Goal: Task Accomplishment & Management: Manage account settings

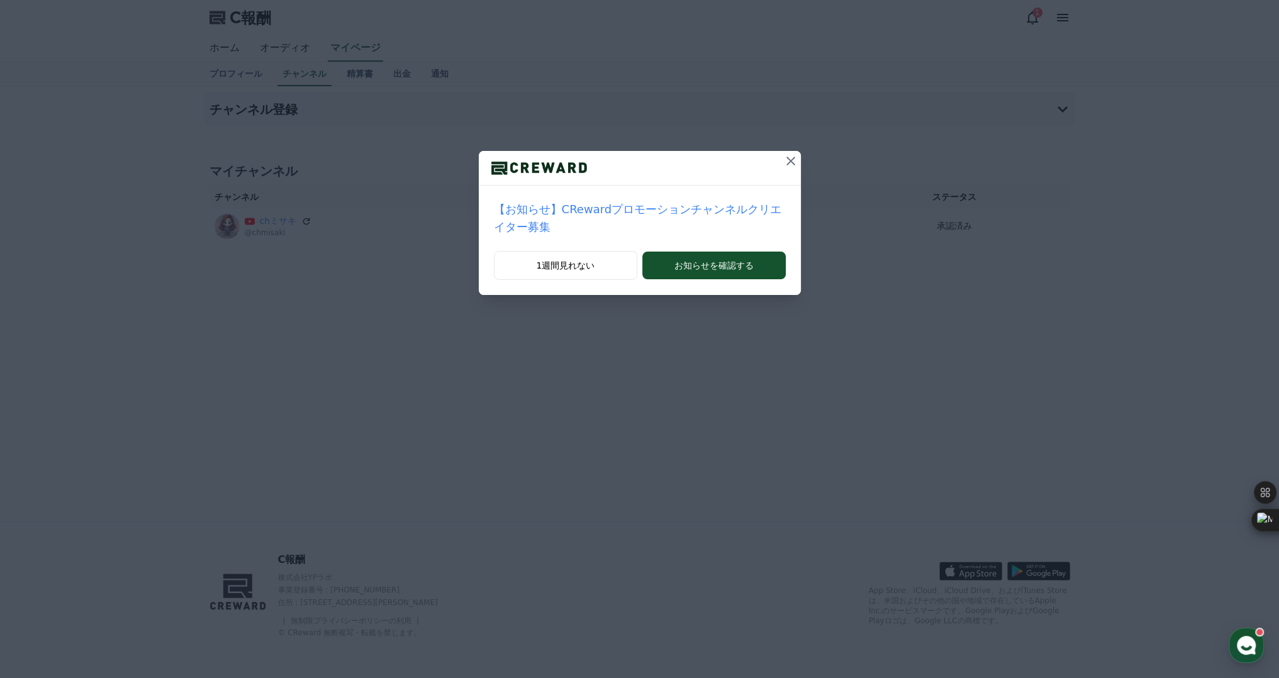
click at [783, 153] on icon at bounding box center [790, 160] width 15 height 15
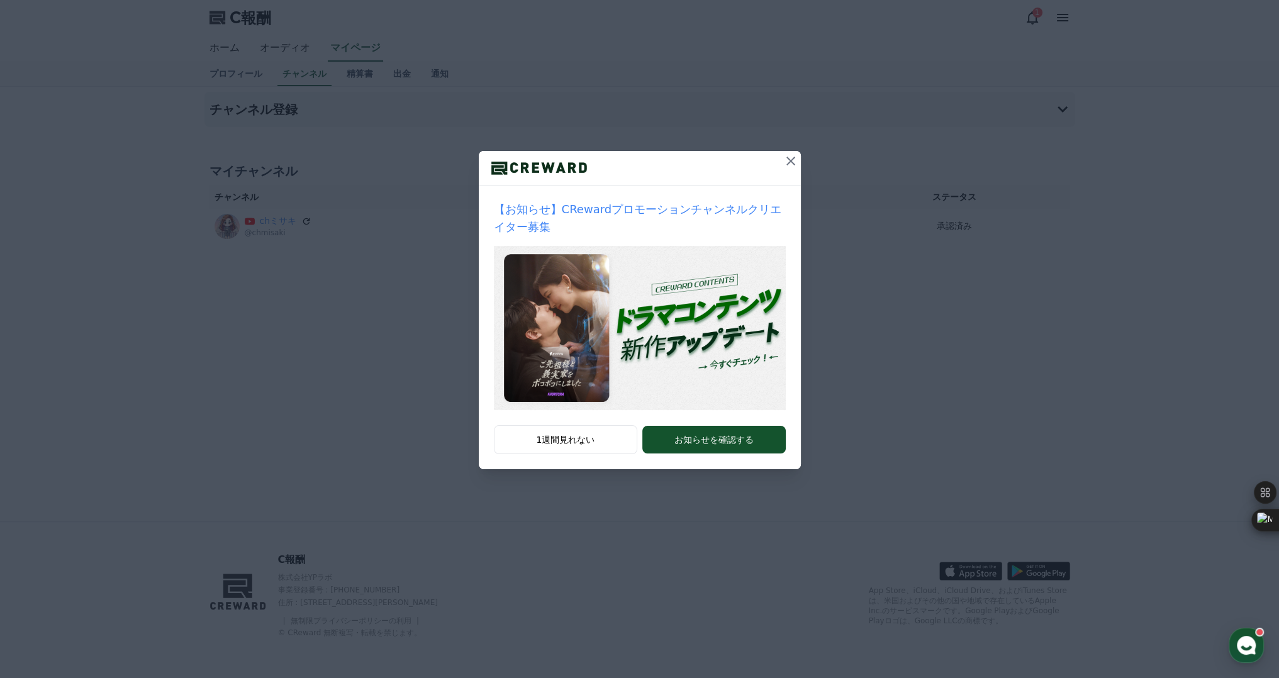
click at [789, 157] on icon at bounding box center [790, 160] width 15 height 15
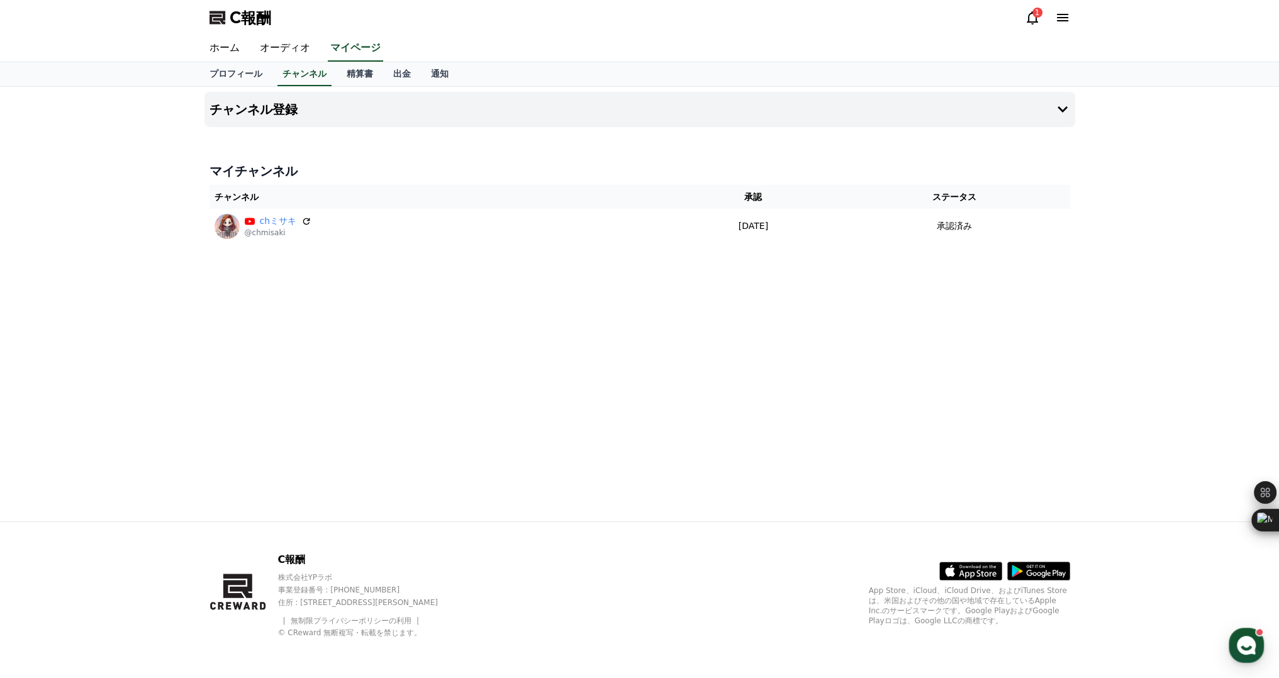
click at [1035, 18] on icon at bounding box center [1032, 17] width 11 height 13
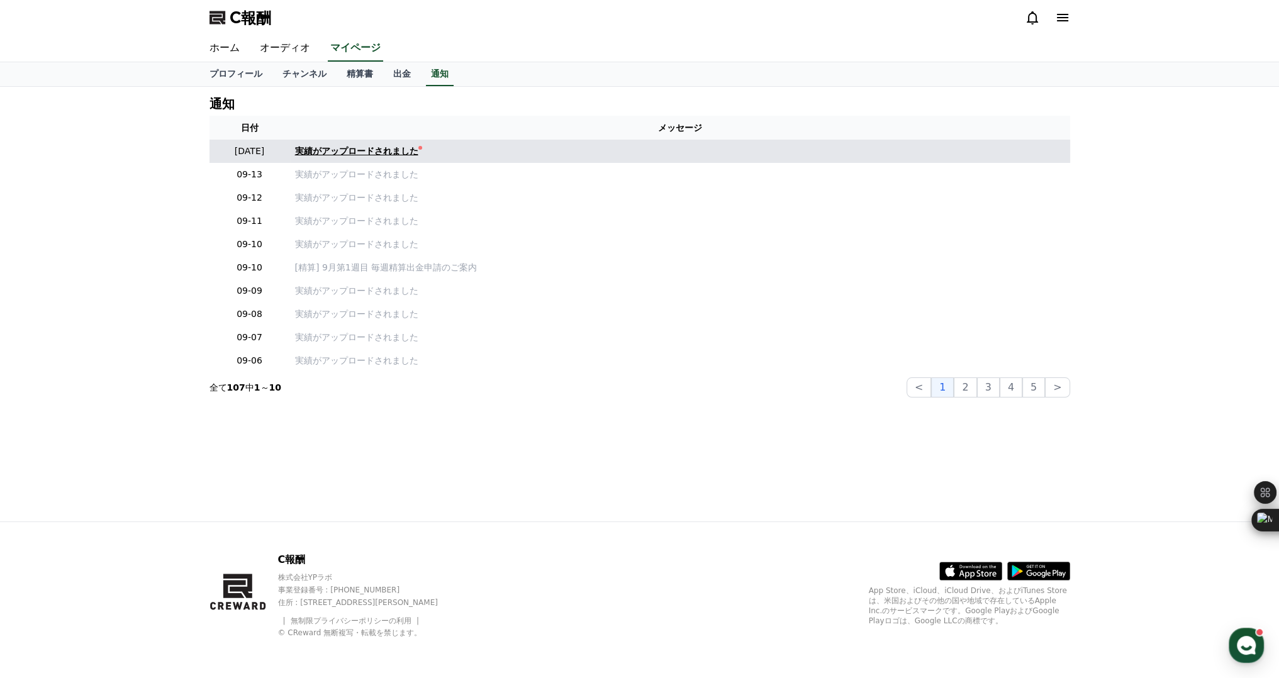
click at [333, 146] on font "実績がアップロードされました" at bounding box center [356, 151] width 123 height 10
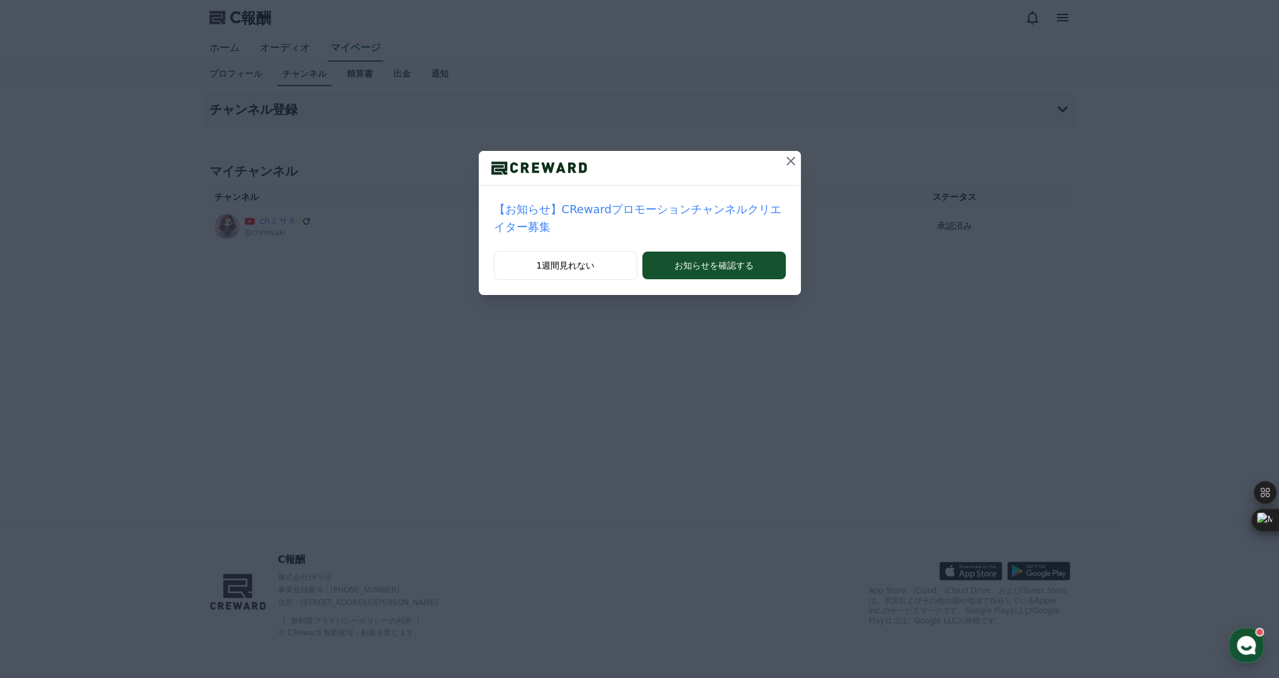
click at [783, 160] on icon at bounding box center [790, 160] width 15 height 15
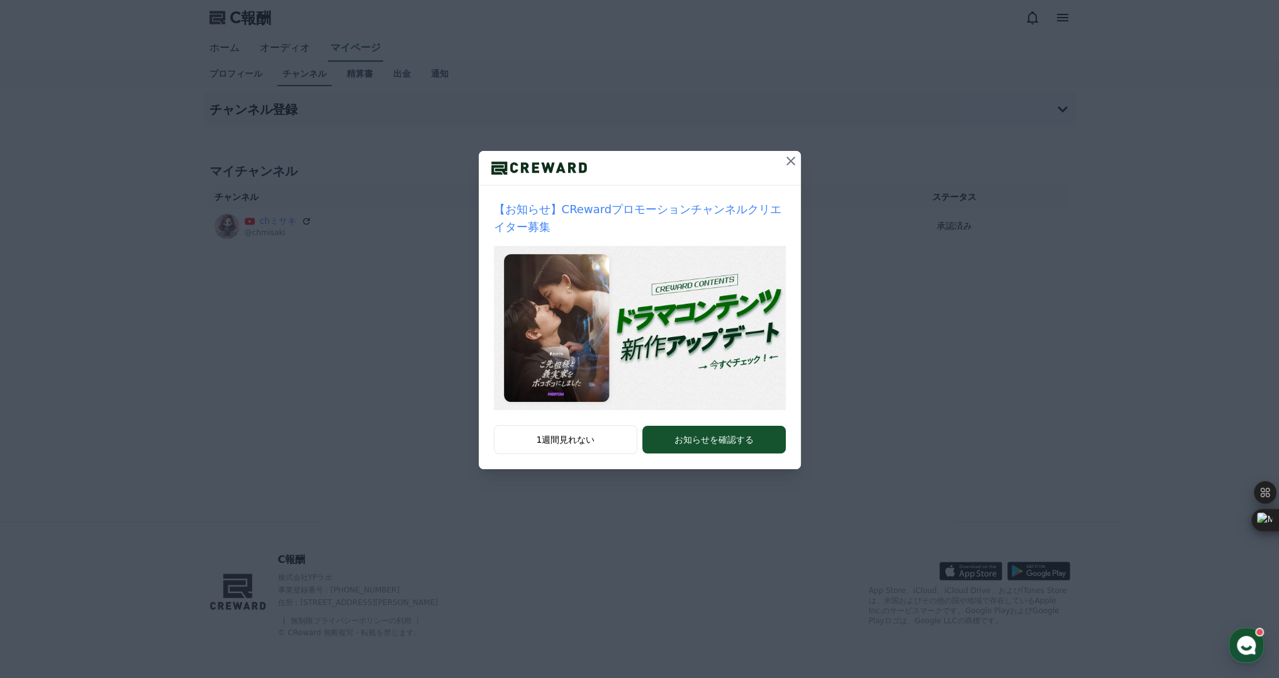
click at [788, 165] on icon at bounding box center [790, 160] width 15 height 15
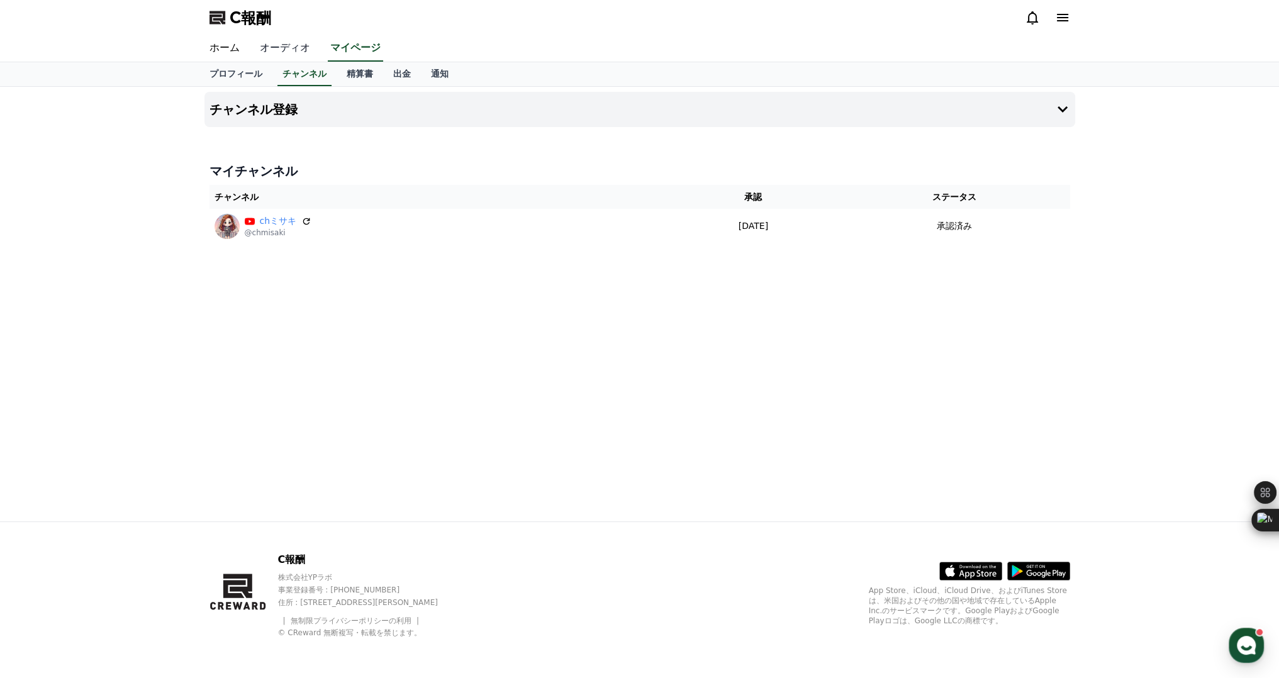
click at [260, 44] on font "オーディオ" at bounding box center [285, 48] width 50 height 12
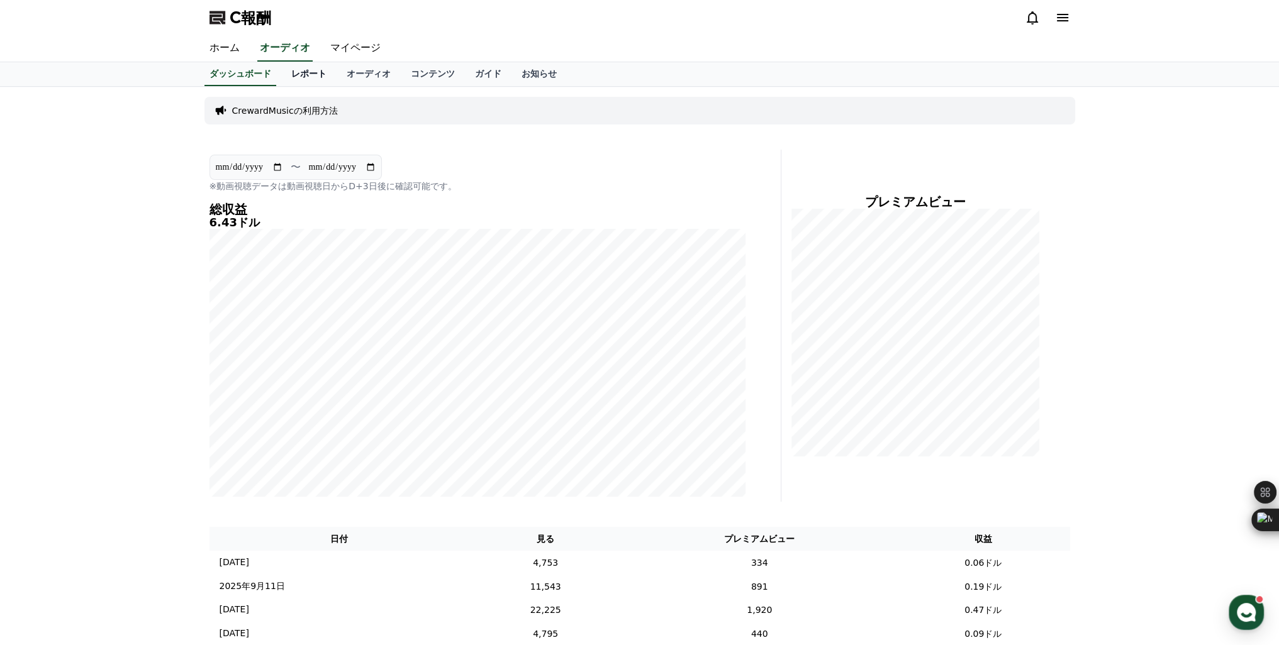
click at [298, 75] on font "レポート" at bounding box center [308, 74] width 35 height 10
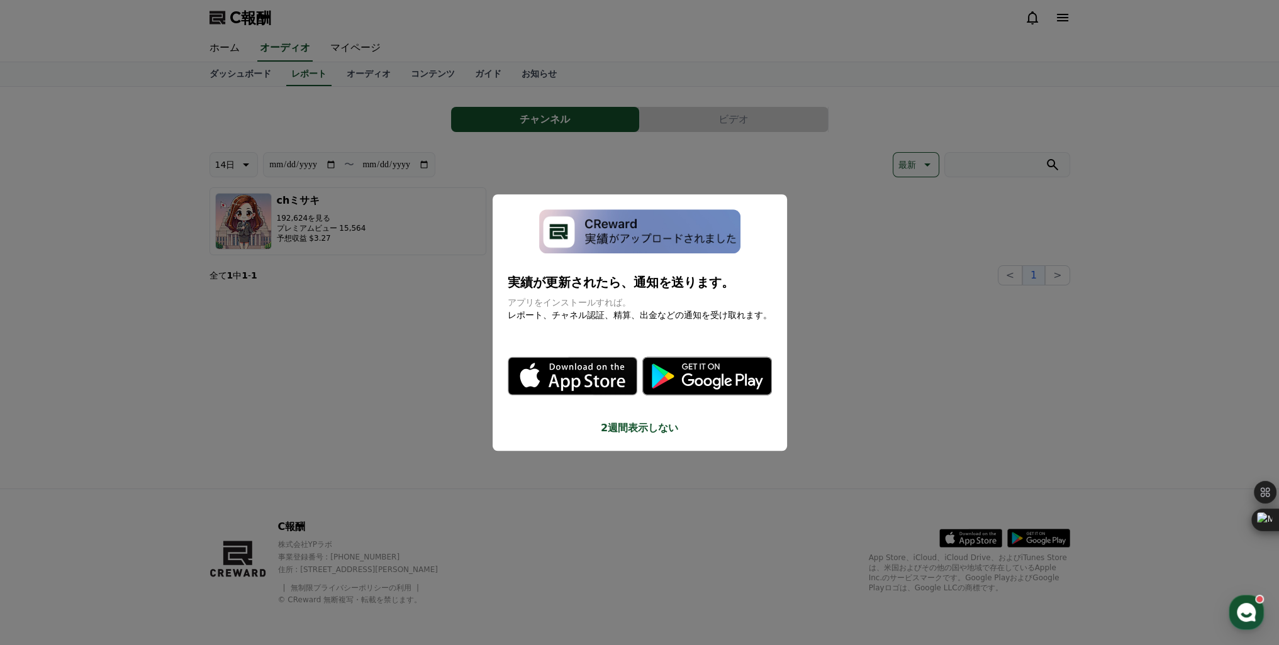
click at [341, 81] on button "モーダルを閉じる" at bounding box center [639, 322] width 1279 height 645
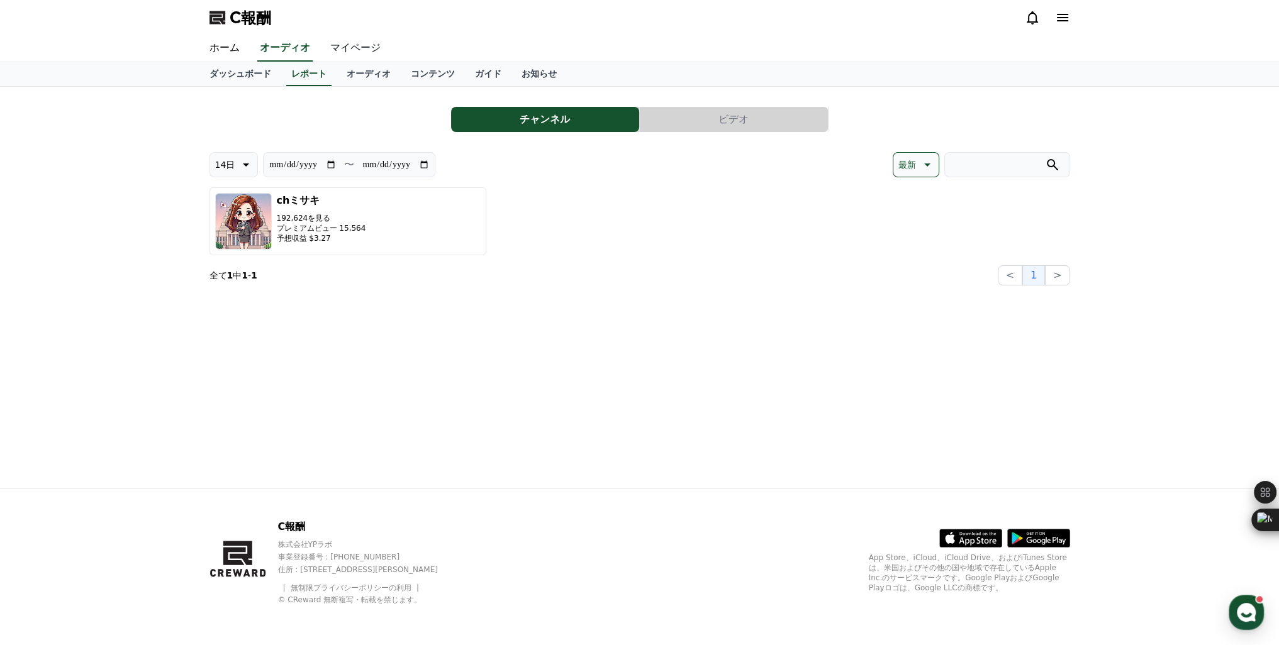
click at [330, 50] on font "マイページ" at bounding box center [355, 48] width 50 height 12
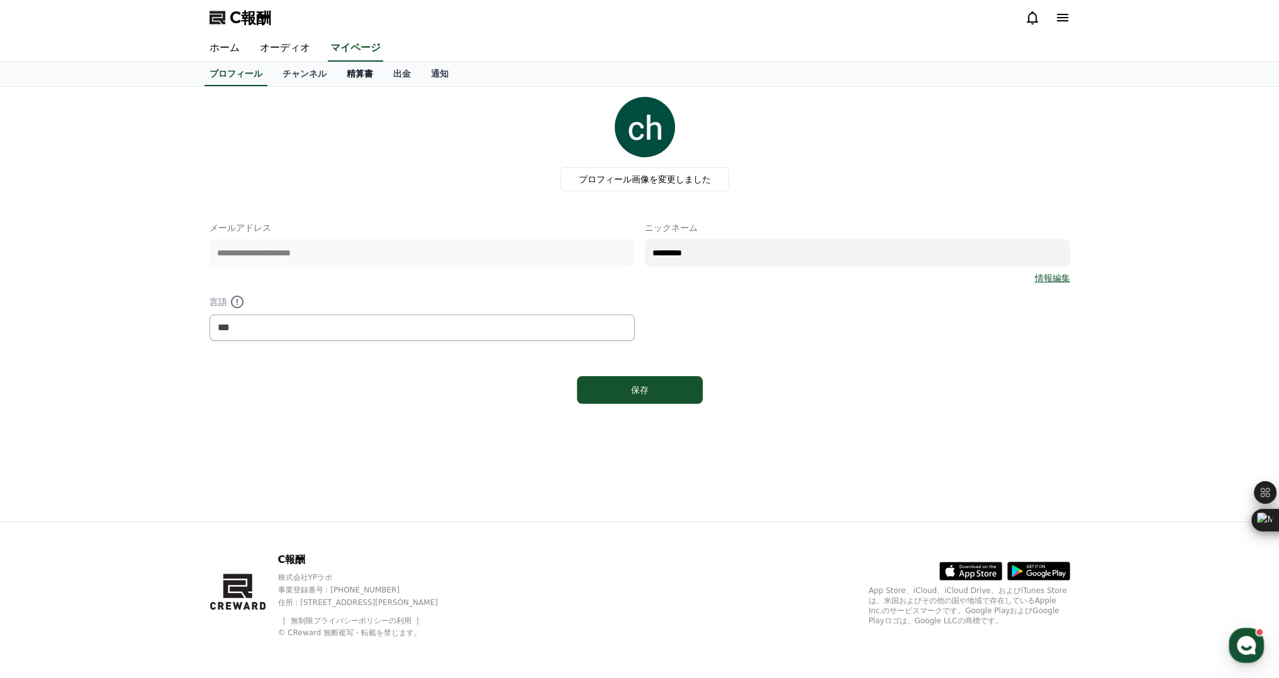
click at [348, 71] on font "精算書" at bounding box center [360, 74] width 26 height 10
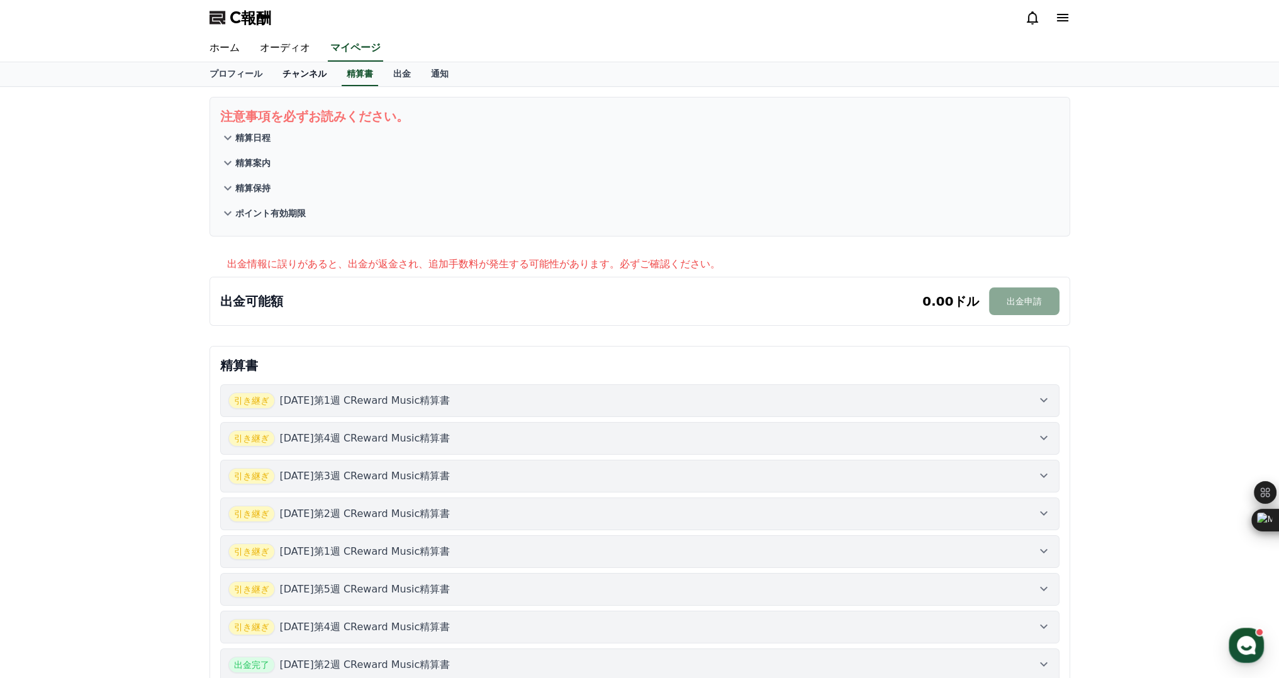
click at [282, 76] on font "チャンネル" at bounding box center [304, 74] width 44 height 10
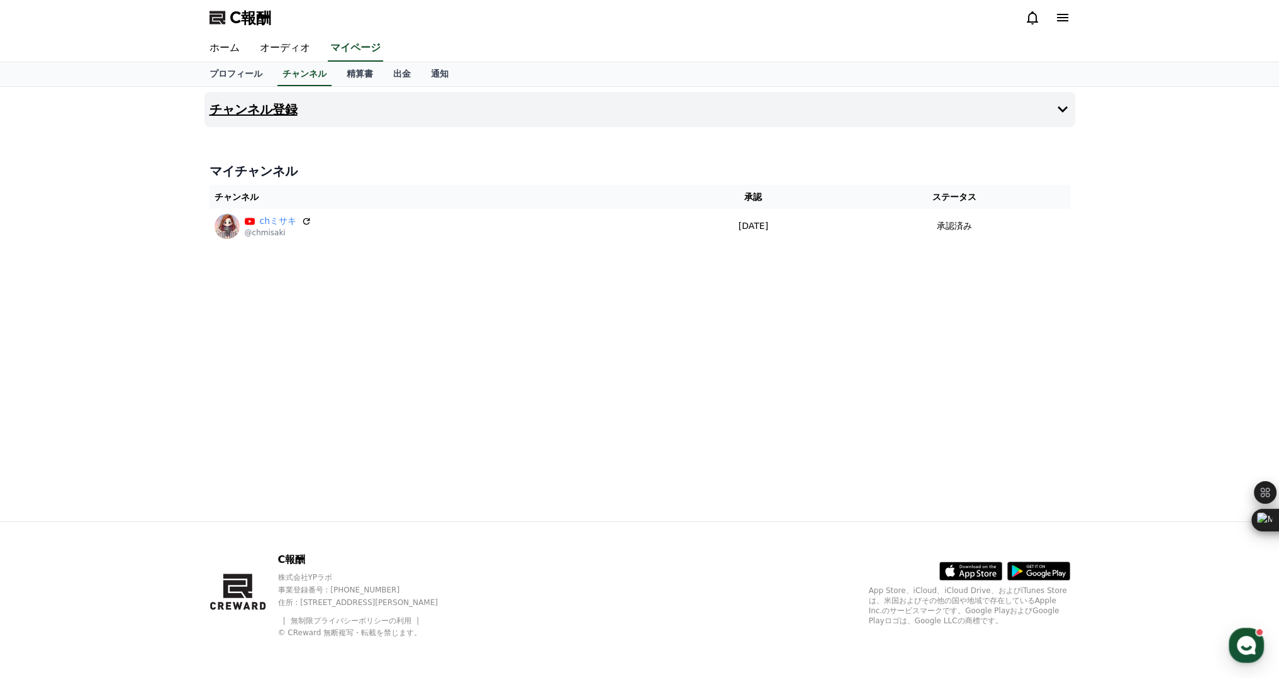
click at [339, 103] on button "チャンネル登録" at bounding box center [639, 109] width 871 height 35
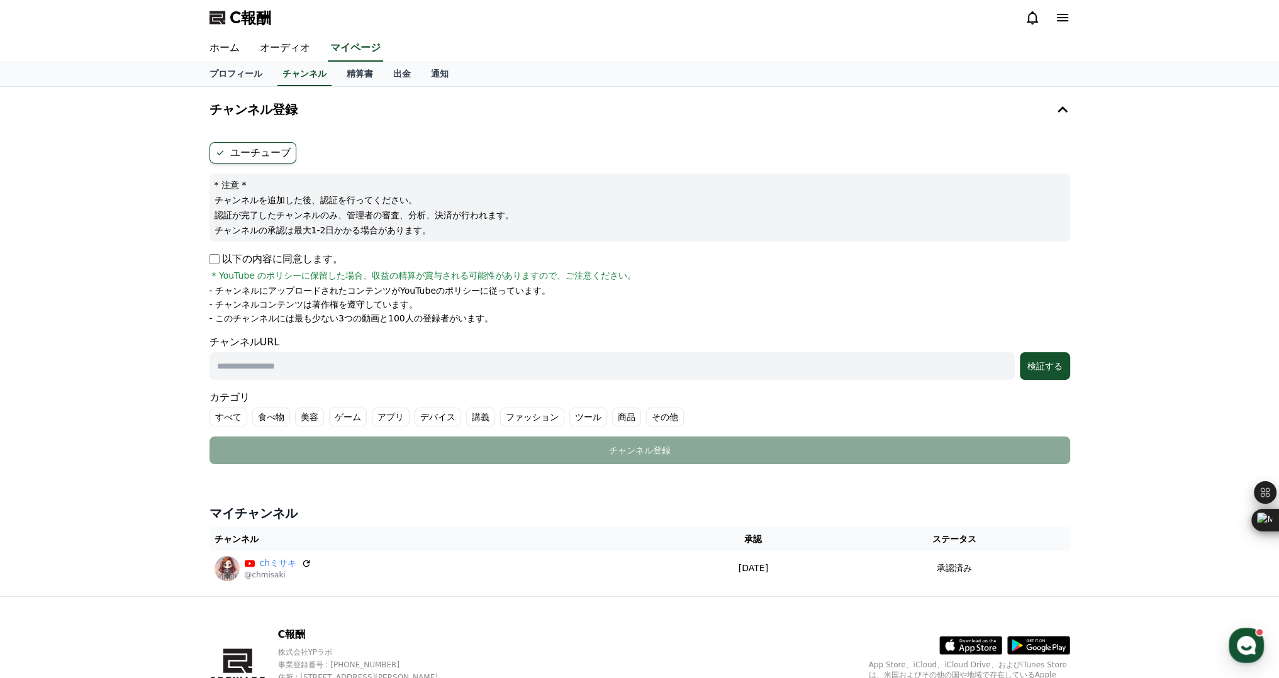
click at [237, 156] on font "ユーチューブ" at bounding box center [260, 153] width 60 height 12
click at [249, 149] on font "ユーチューブ" at bounding box center [260, 153] width 60 height 12
click at [469, 368] on input "text" at bounding box center [611, 366] width 805 height 28
paste input "**********"
type input "**********"
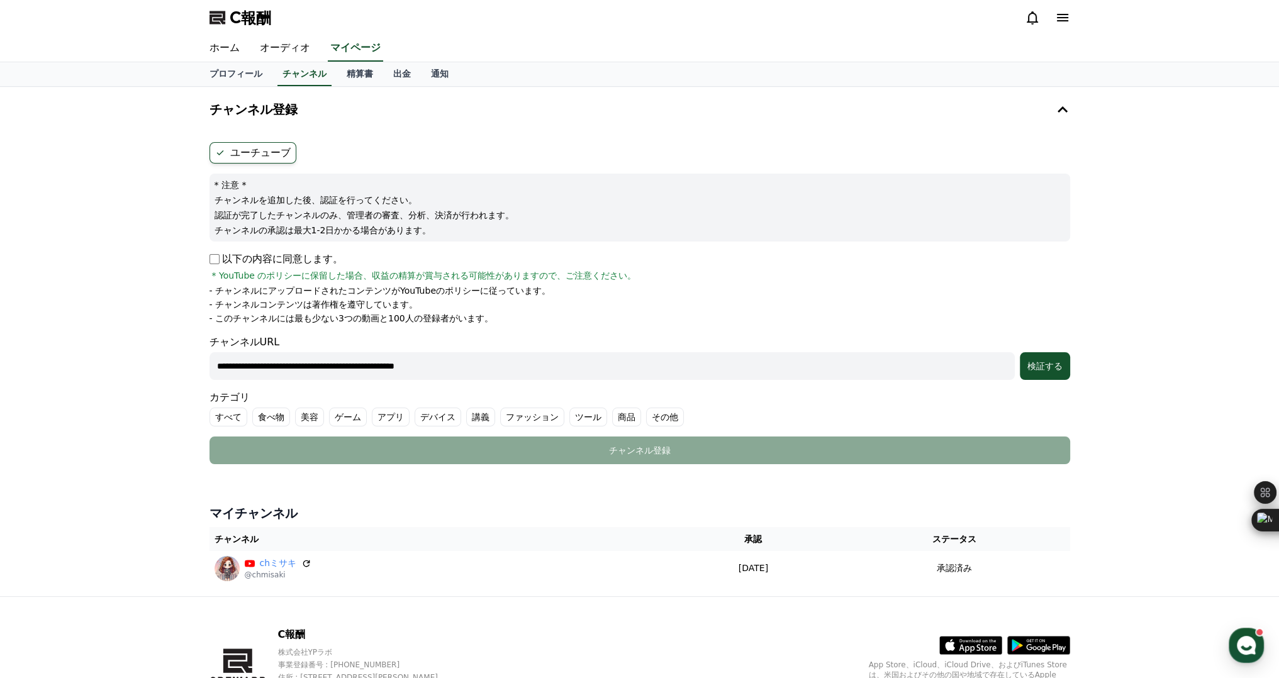
click at [506, 418] on font "ファッション" at bounding box center [532, 417] width 53 height 10
click at [667, 417] on font "その他" at bounding box center [680, 417] width 26 height 10
click at [1037, 369] on font "検証する" at bounding box center [1044, 366] width 35 height 10
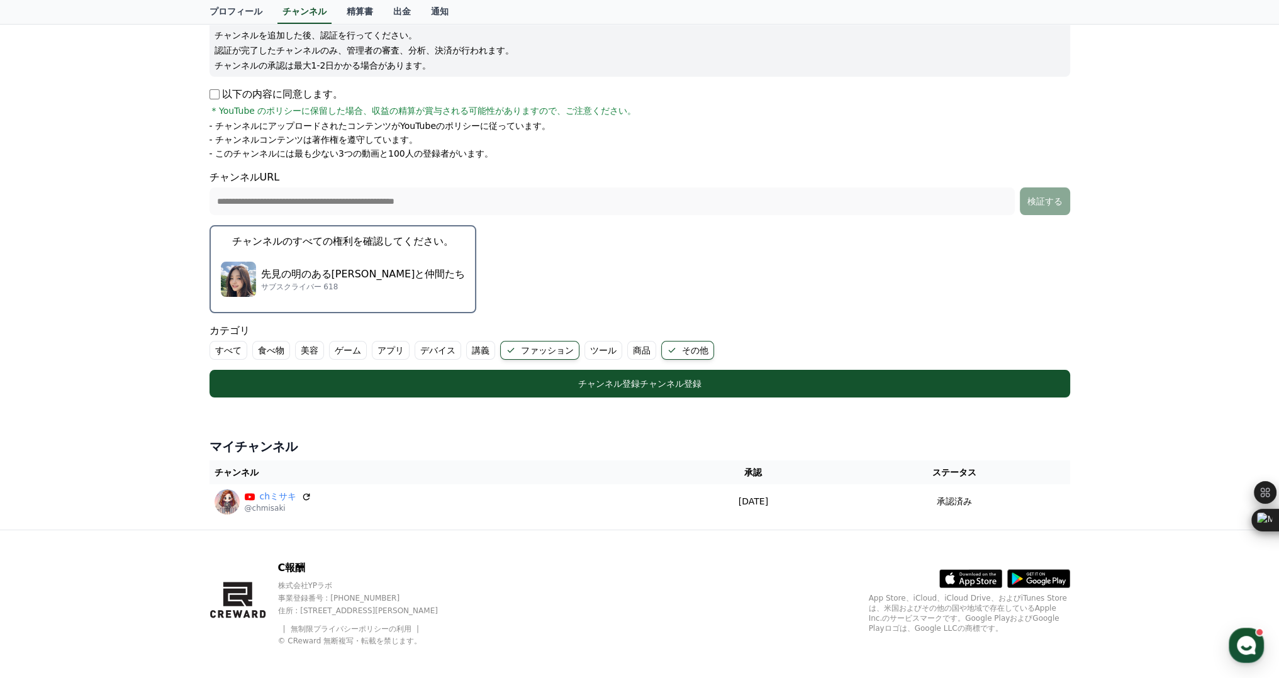
scroll to position [171, 0]
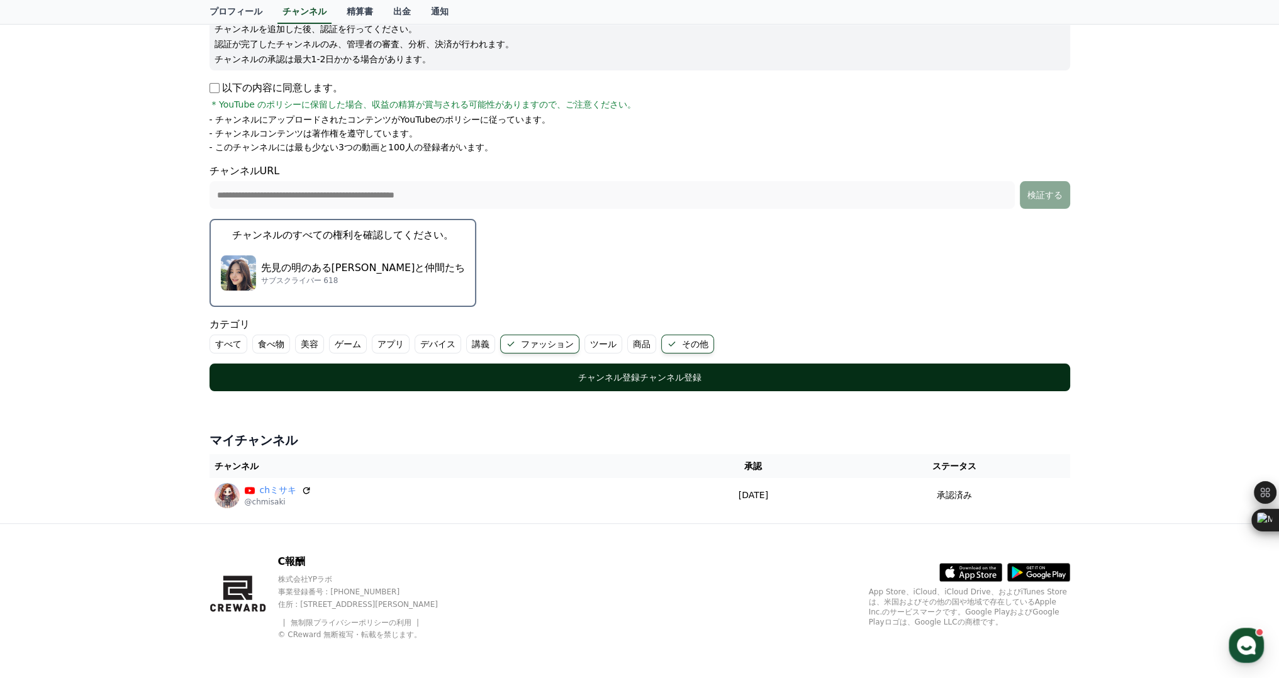
click at [621, 377] on font "チャンネル登録" at bounding box center [609, 377] width 62 height 10
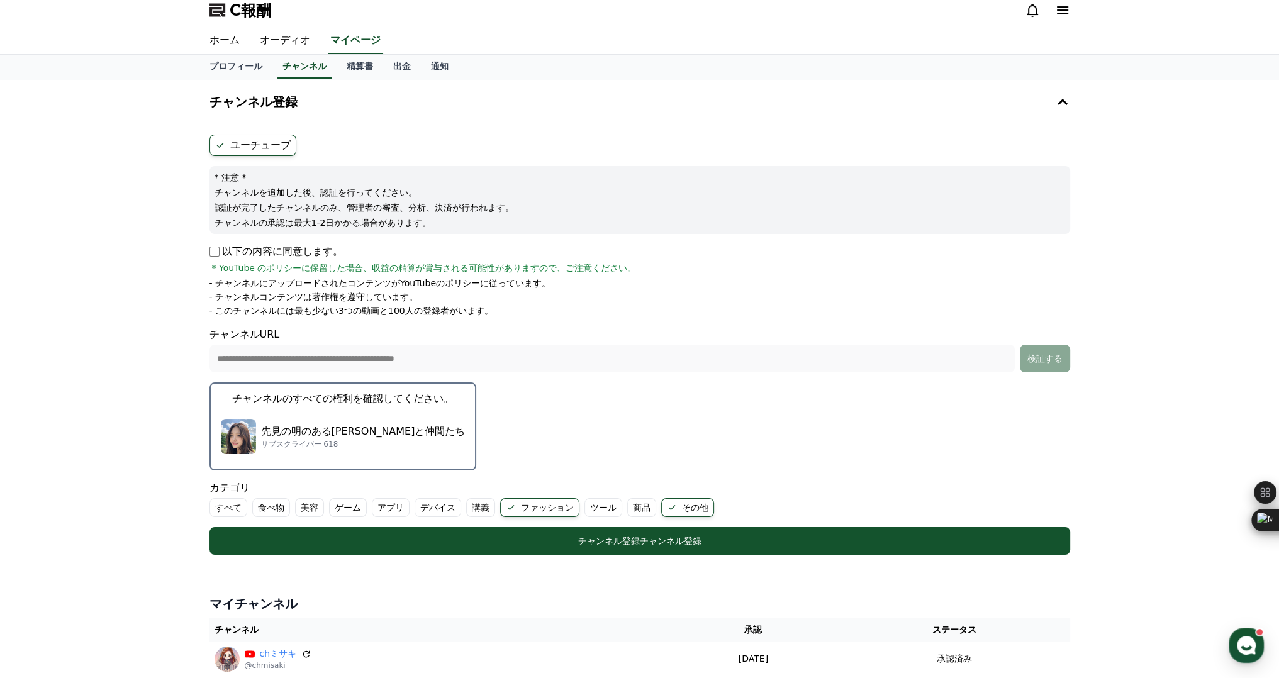
scroll to position [0, 0]
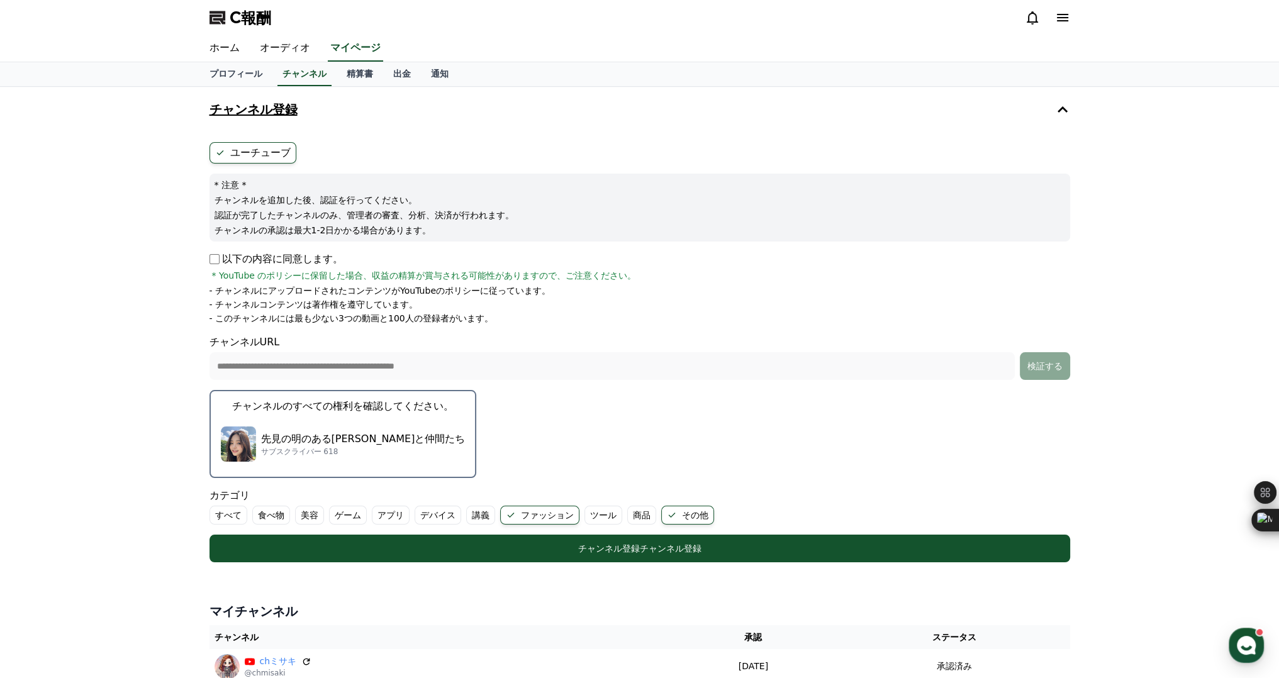
click at [1061, 109] on icon at bounding box center [1062, 109] width 15 height 15
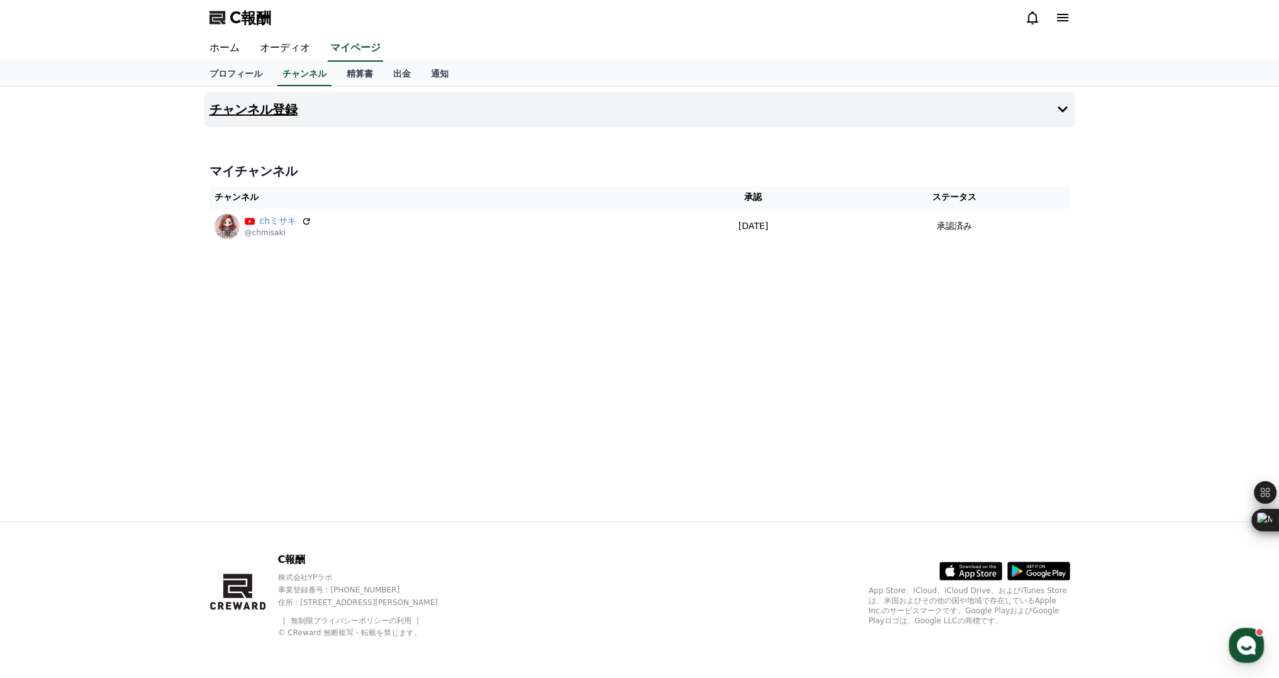
click at [1061, 109] on icon at bounding box center [1062, 109] width 10 height 6
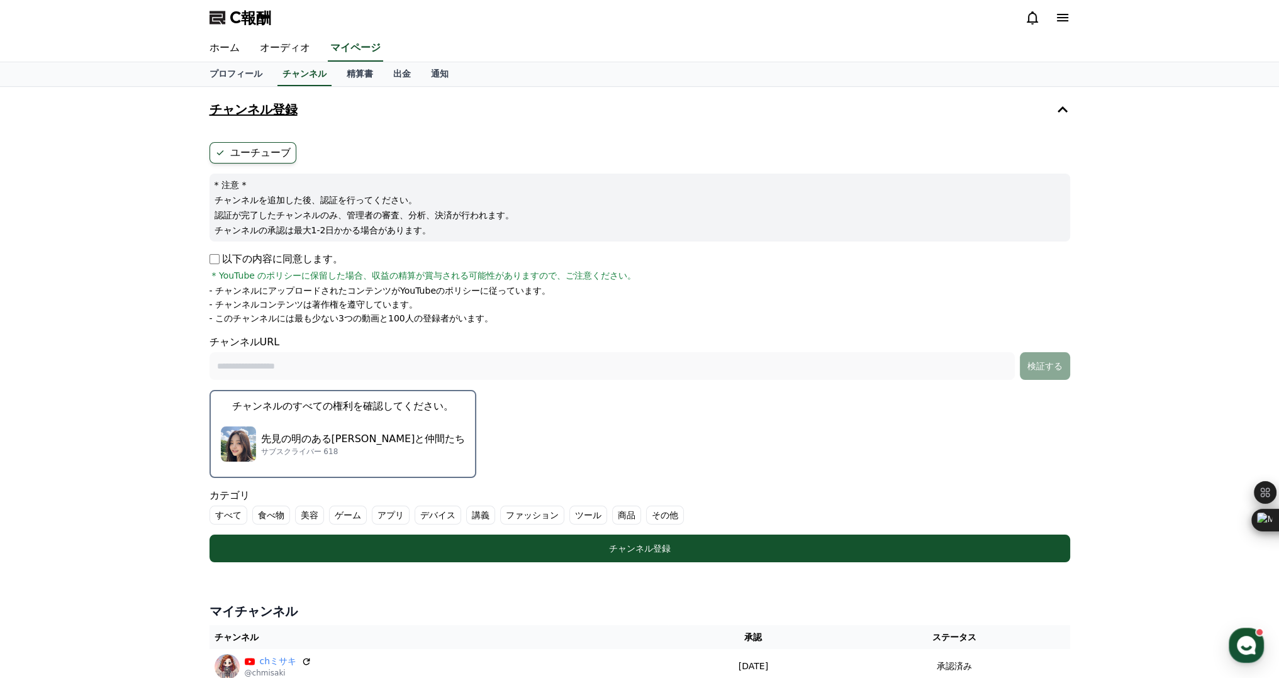
click at [312, 443] on font "先見の明のあるカナと仲間たち" at bounding box center [363, 439] width 204 height 12
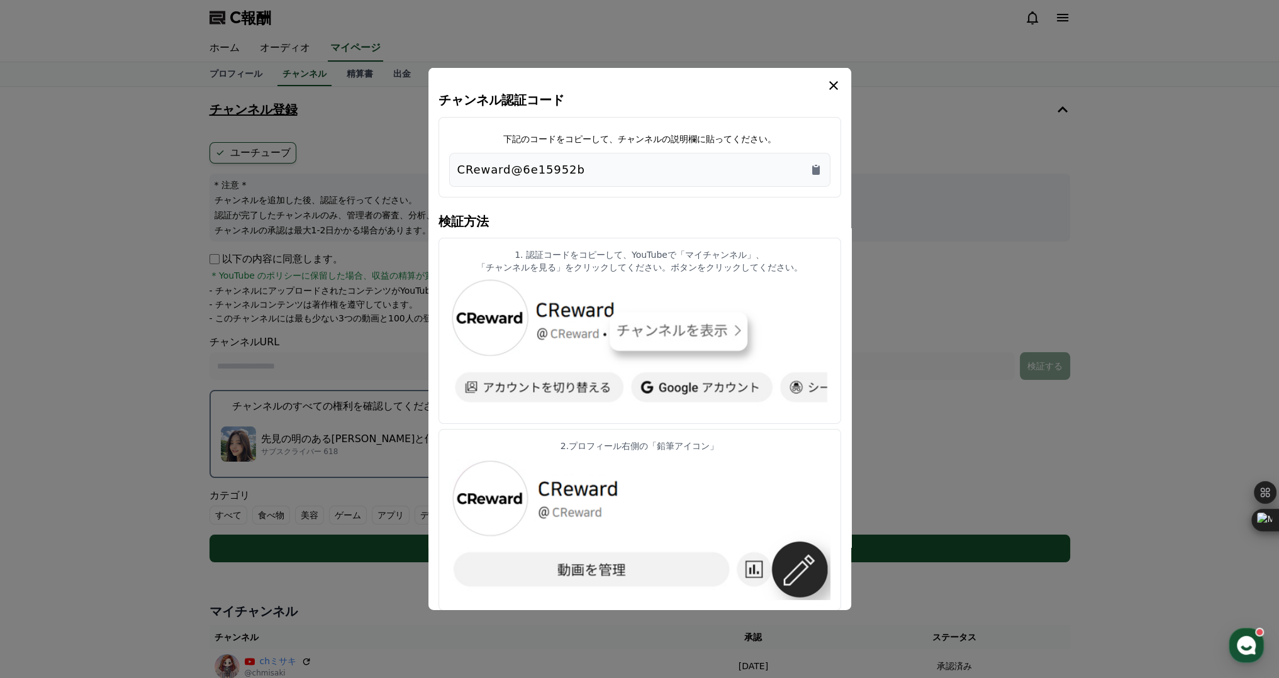
click at [628, 172] on div "CReward@6e15952b" at bounding box center [639, 170] width 365 height 18
click at [816, 168] on icon "クリップボードにコピー" at bounding box center [816, 169] width 8 height 9
click at [830, 87] on icon "モーダル" at bounding box center [833, 85] width 15 height 15
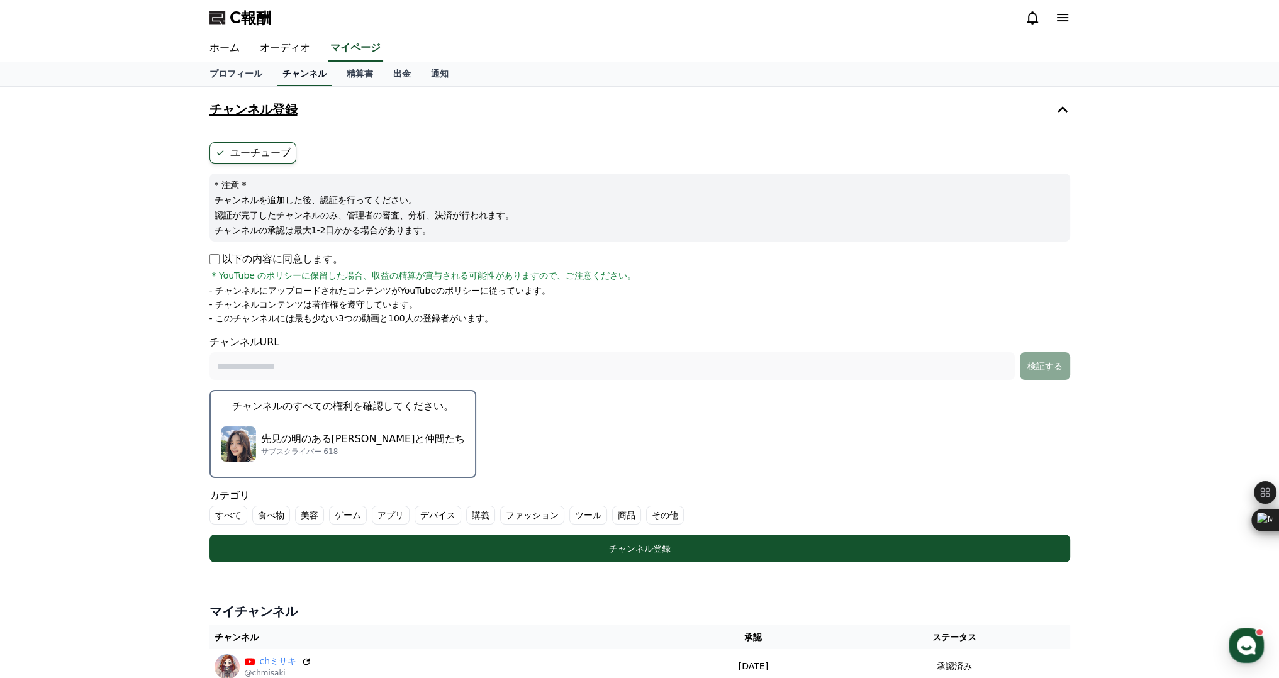
click at [282, 75] on font "チャンネル" at bounding box center [304, 74] width 44 height 10
click at [330, 48] on font "マイページ" at bounding box center [355, 48] width 50 height 12
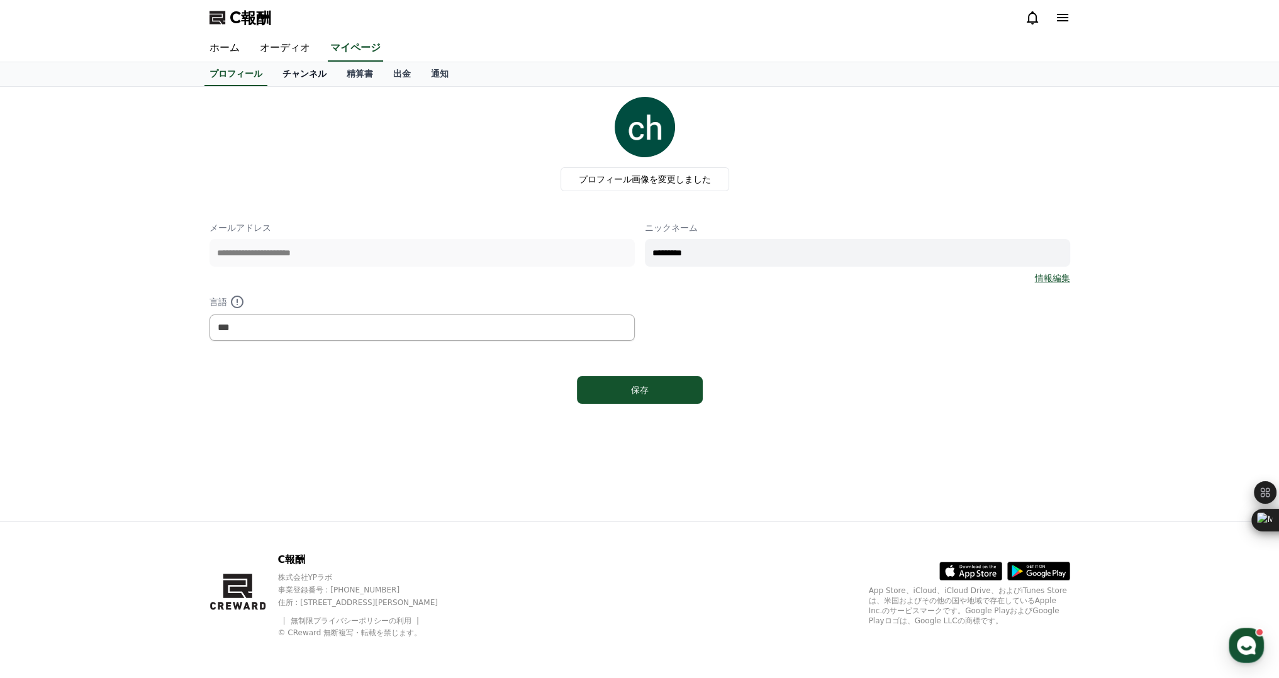
click at [282, 71] on font "チャンネル" at bounding box center [304, 74] width 44 height 10
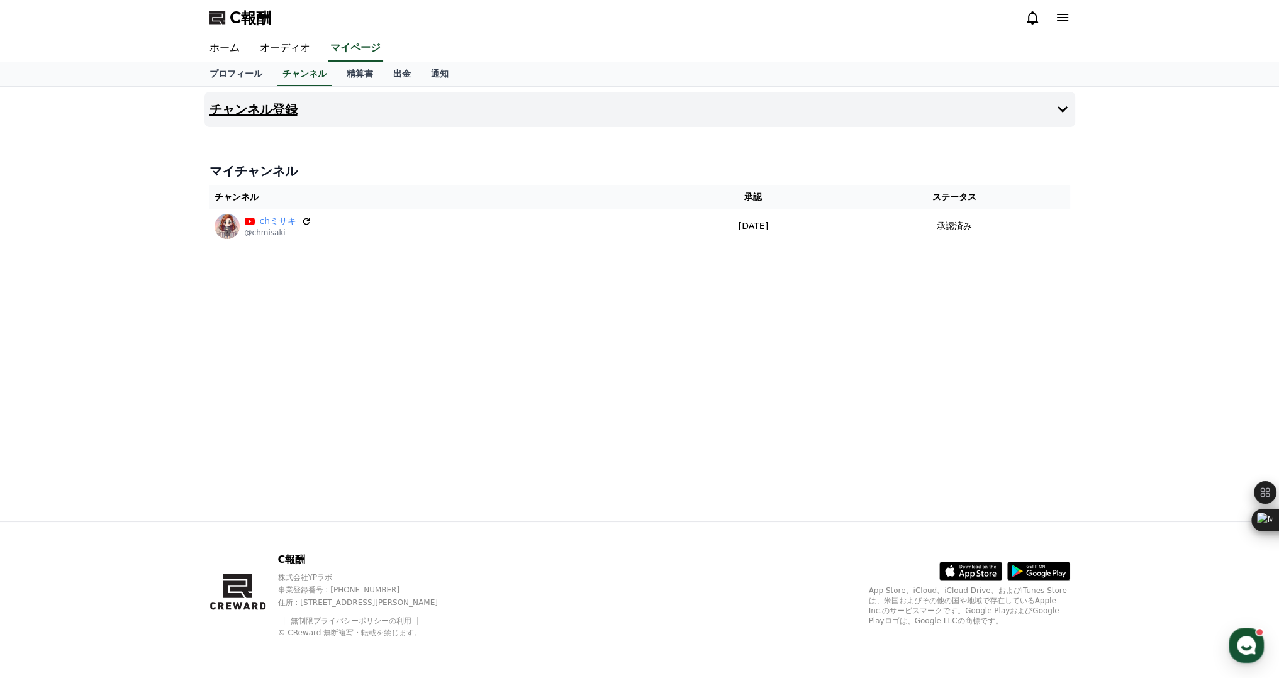
click at [435, 109] on button "チャンネル登録" at bounding box center [639, 109] width 871 height 35
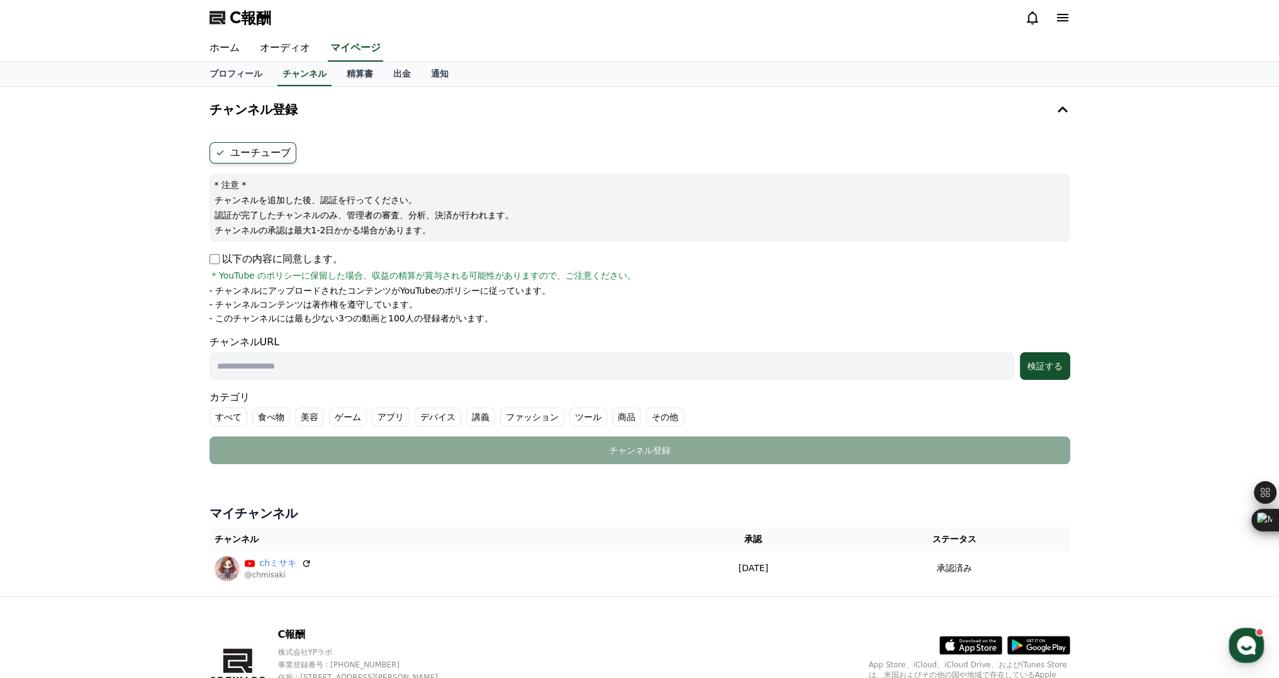
click at [439, 369] on input "text" at bounding box center [611, 366] width 805 height 28
paste input "**********"
type input "**********"
click at [506, 416] on font "ファッション" at bounding box center [532, 417] width 53 height 10
click at [667, 415] on font "その他" at bounding box center [680, 417] width 26 height 10
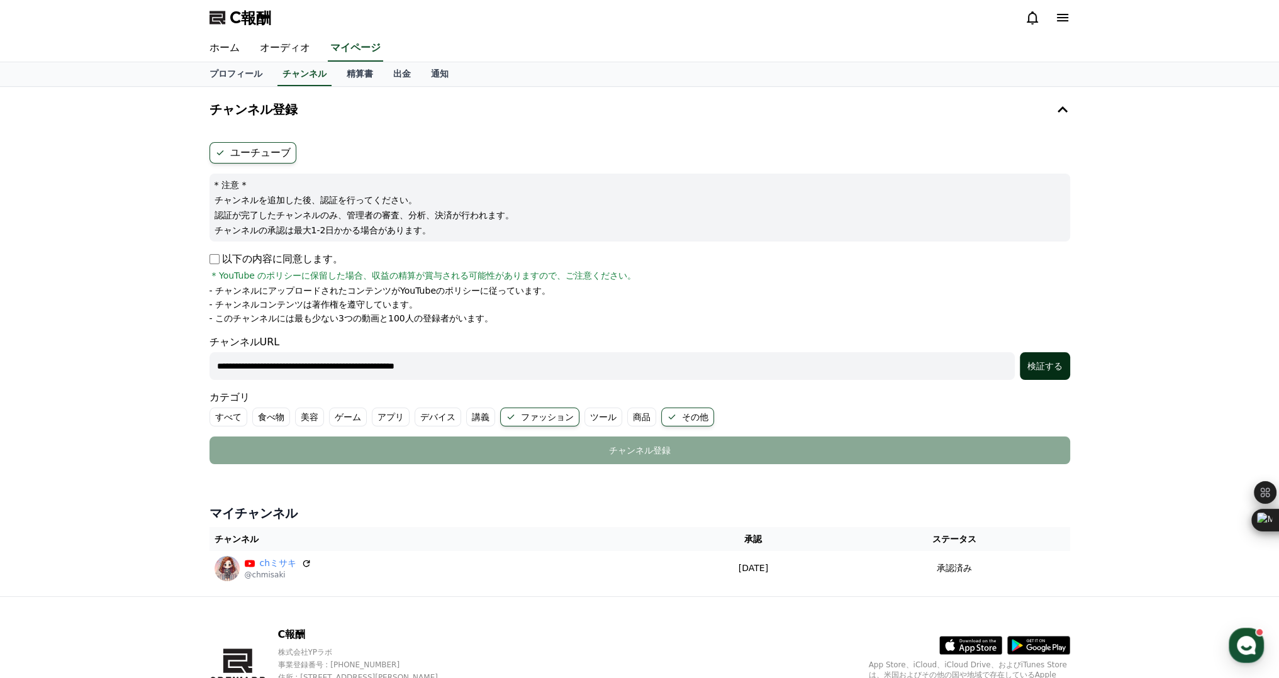
click at [1035, 371] on button "検証する" at bounding box center [1045, 366] width 50 height 28
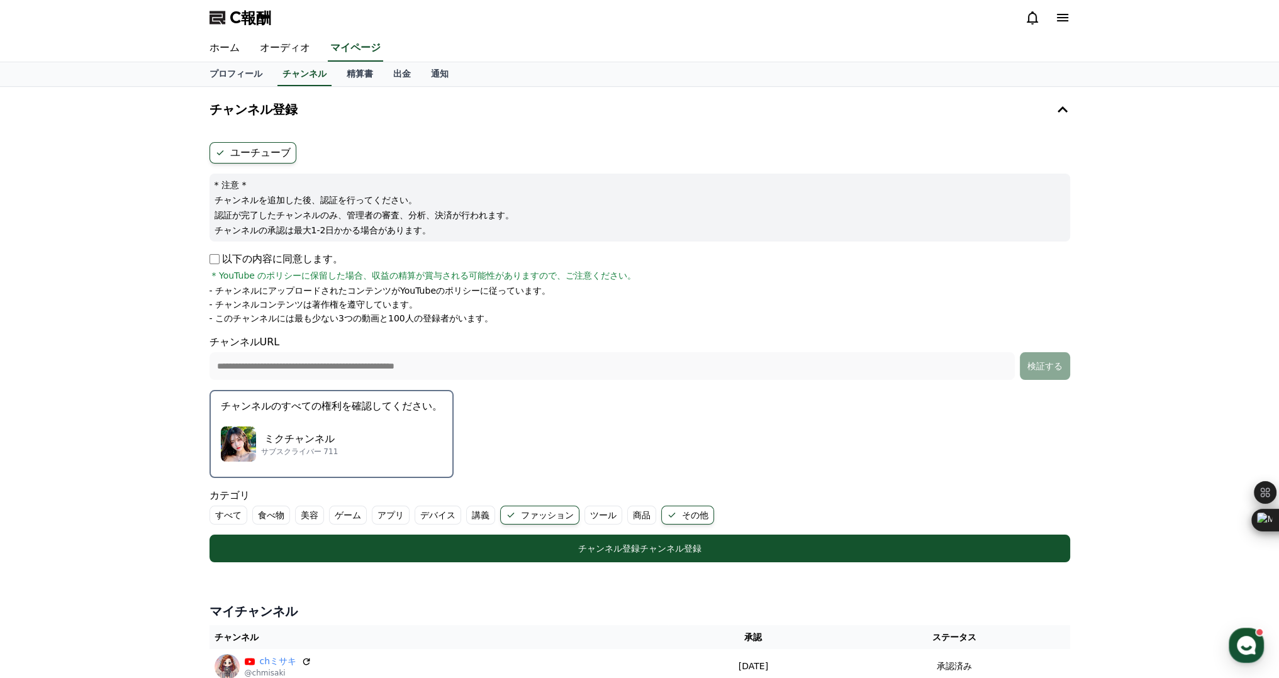
click at [348, 423] on div "ミクチャンネル サブスクライバー 711" at bounding box center [331, 444] width 221 height 50
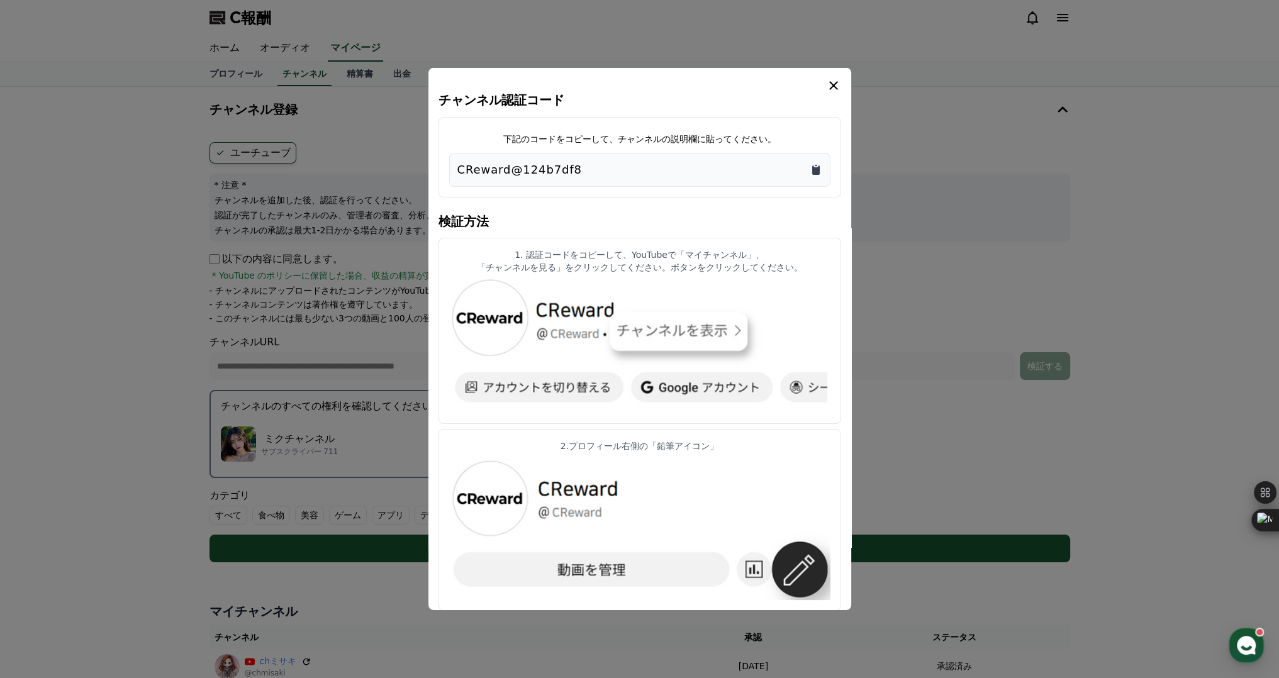
click at [812, 170] on icon "クリップボードにコピー" at bounding box center [816, 169] width 8 height 9
click at [665, 329] on img "モーダル" at bounding box center [639, 346] width 381 height 135
click at [607, 570] on img "モーダル" at bounding box center [639, 528] width 381 height 143
click at [828, 84] on icon "モーダル" at bounding box center [833, 85] width 15 height 15
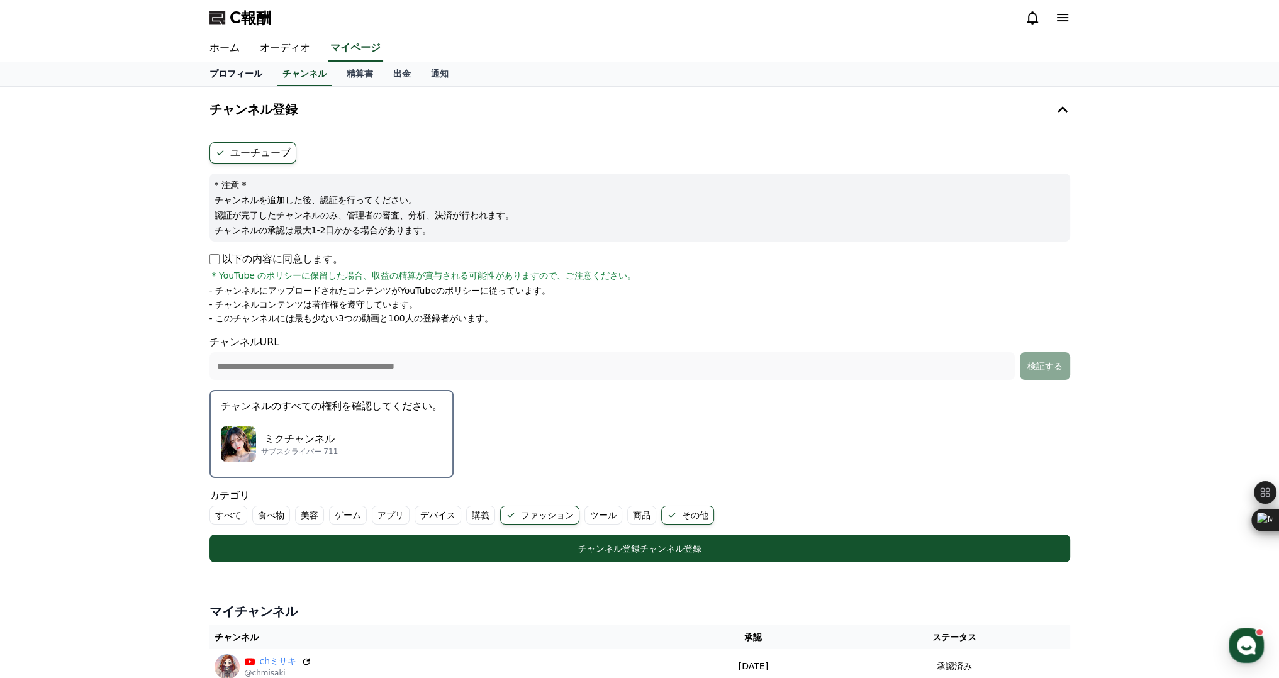
click at [216, 74] on font "プロフィール" at bounding box center [235, 74] width 53 height 10
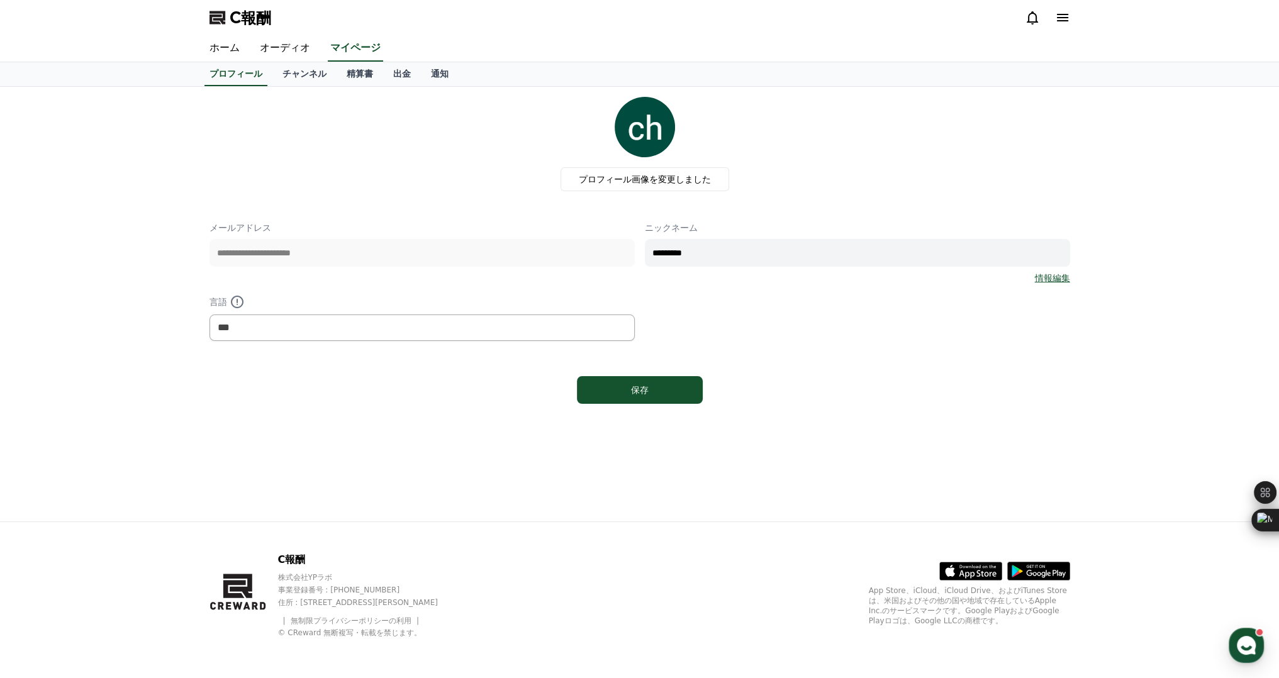
drag, startPoint x: 268, startPoint y: 45, endPoint x: 268, endPoint y: 22, distance: 23.3
click at [268, 45] on font "オーディオ" at bounding box center [285, 48] width 50 height 12
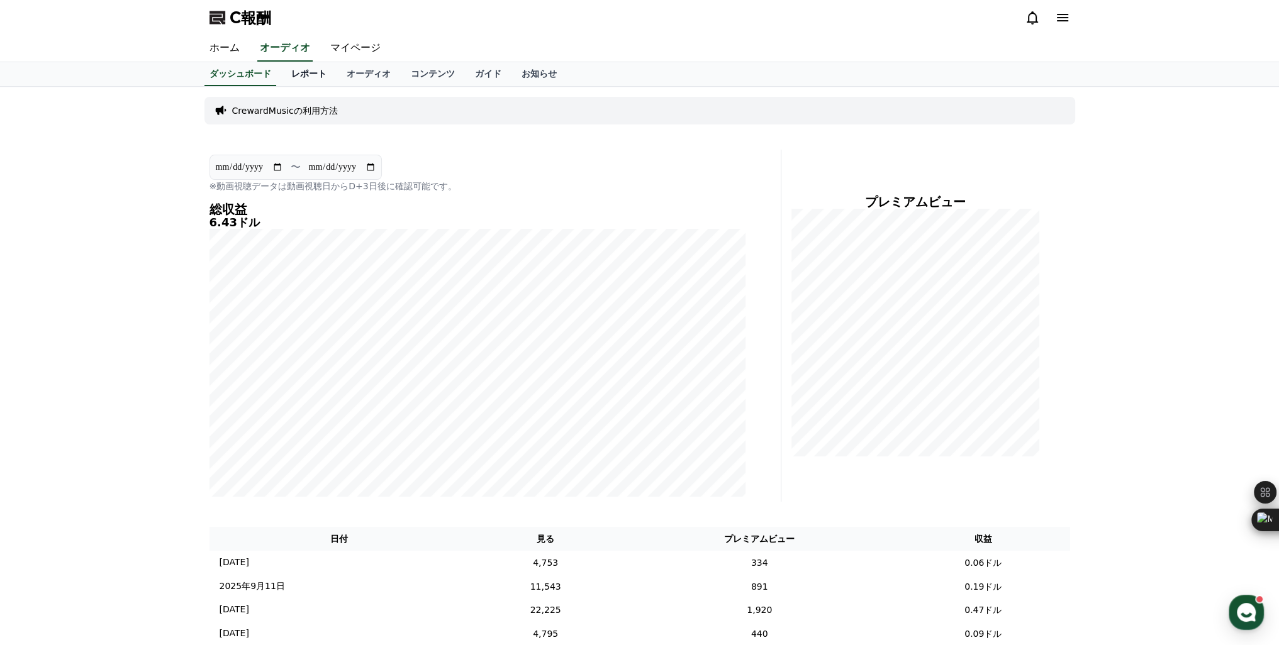
click at [291, 75] on font "レポート" at bounding box center [308, 74] width 35 height 10
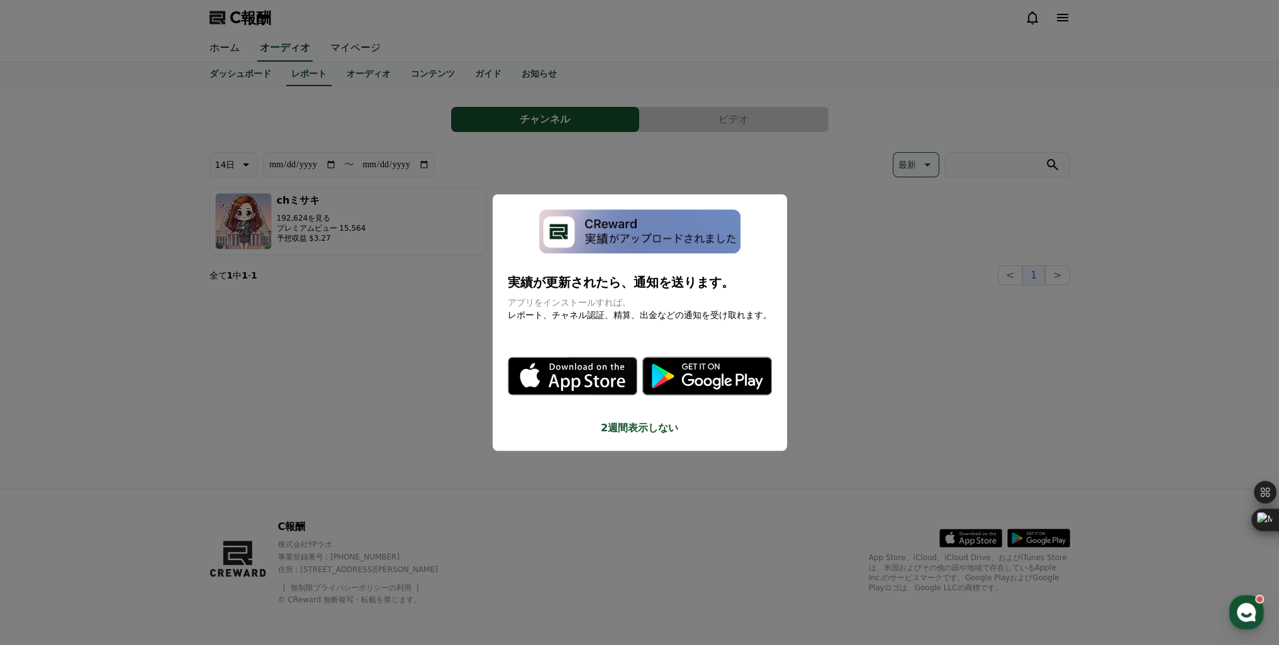
click at [712, 177] on button "モーダルを閉じる" at bounding box center [639, 322] width 1279 height 645
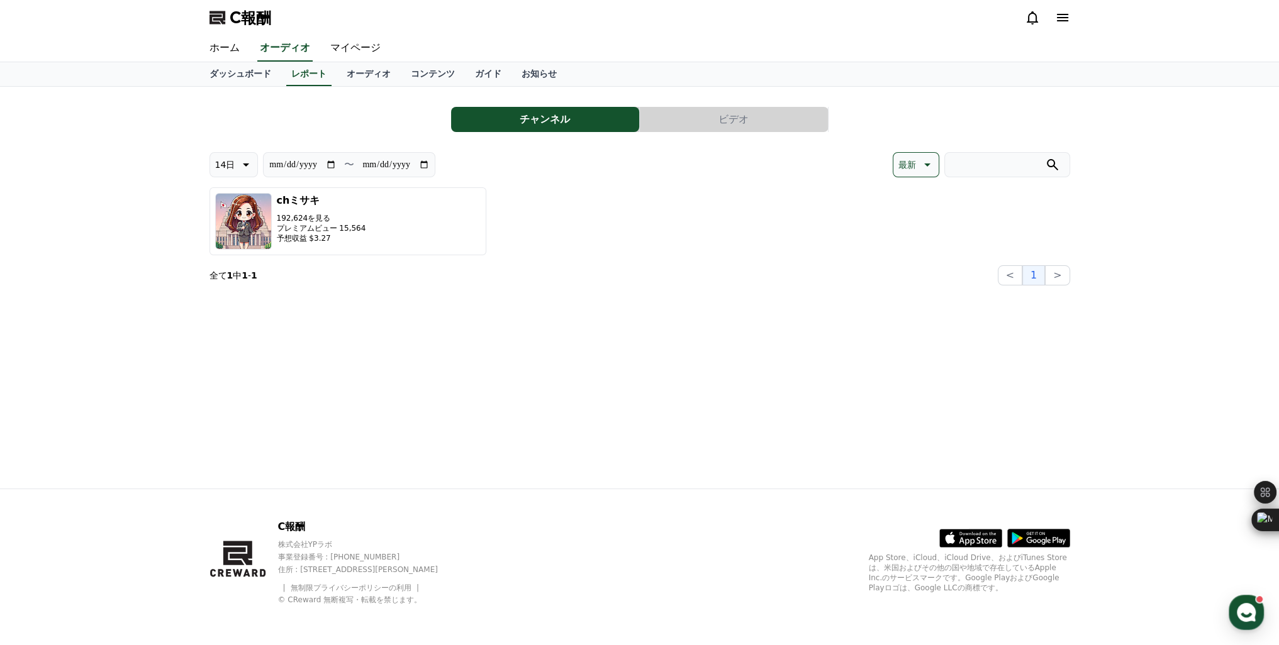
click at [707, 124] on button "ビデオ" at bounding box center [734, 119] width 188 height 25
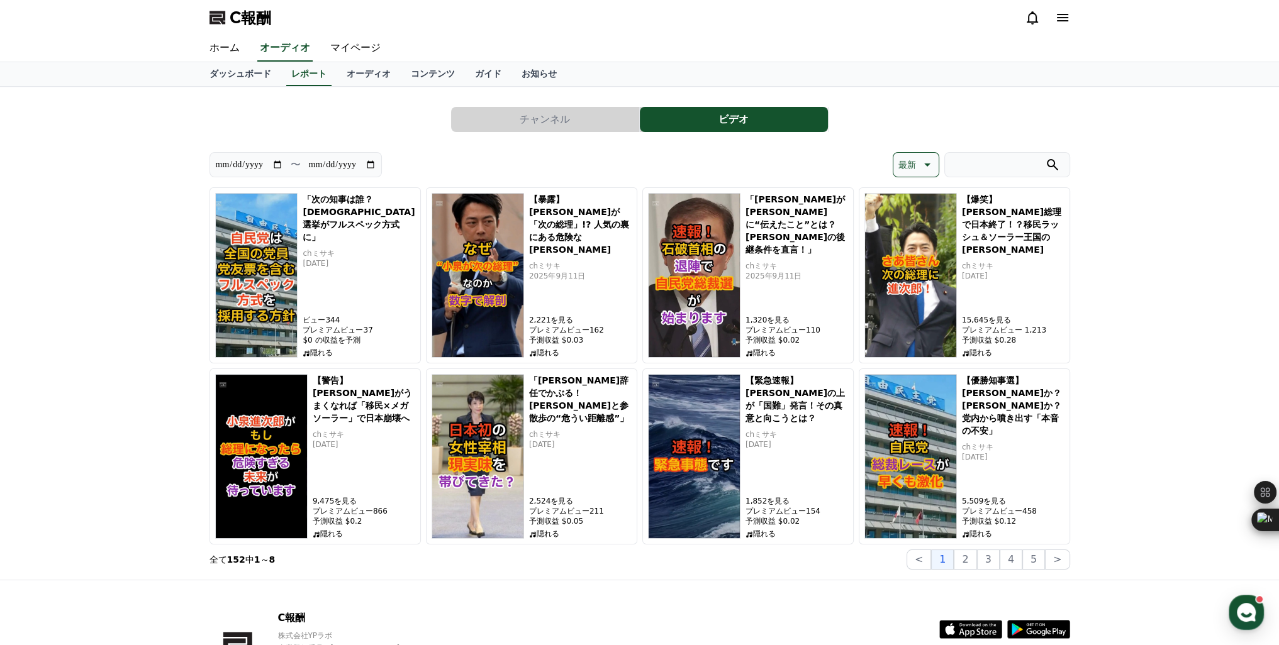
click at [541, 126] on button "チャンネル" at bounding box center [545, 119] width 188 height 25
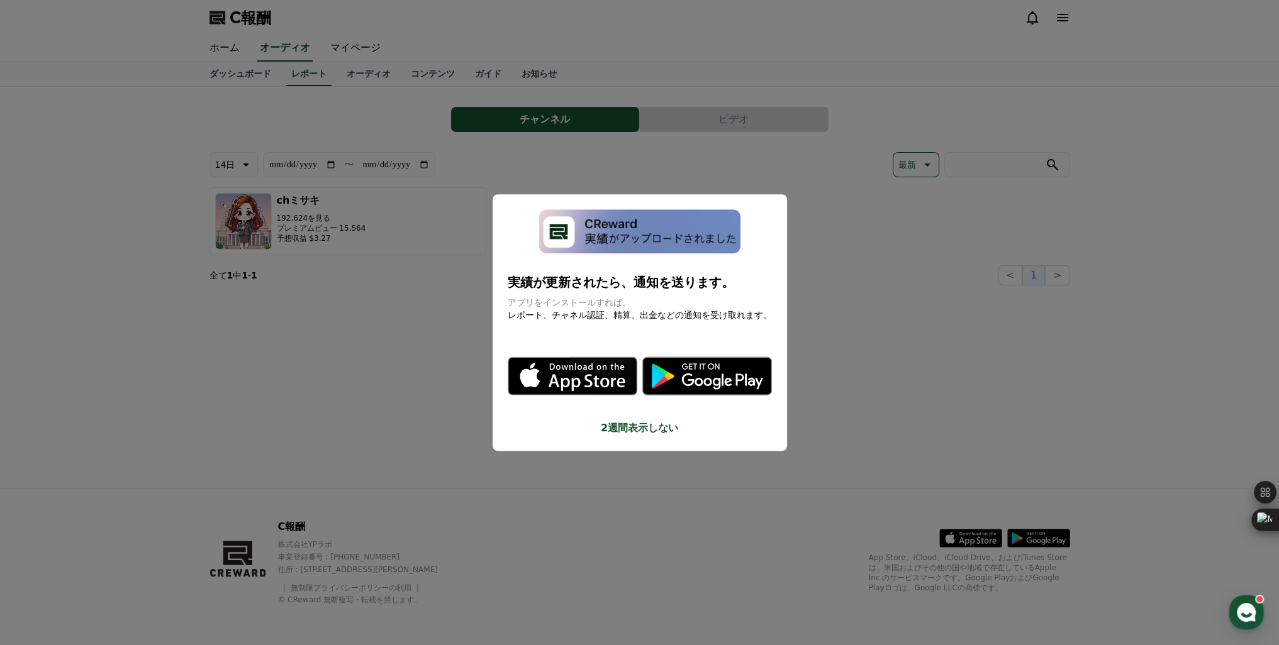
click at [426, 219] on button "モーダルを閉じる" at bounding box center [639, 322] width 1279 height 645
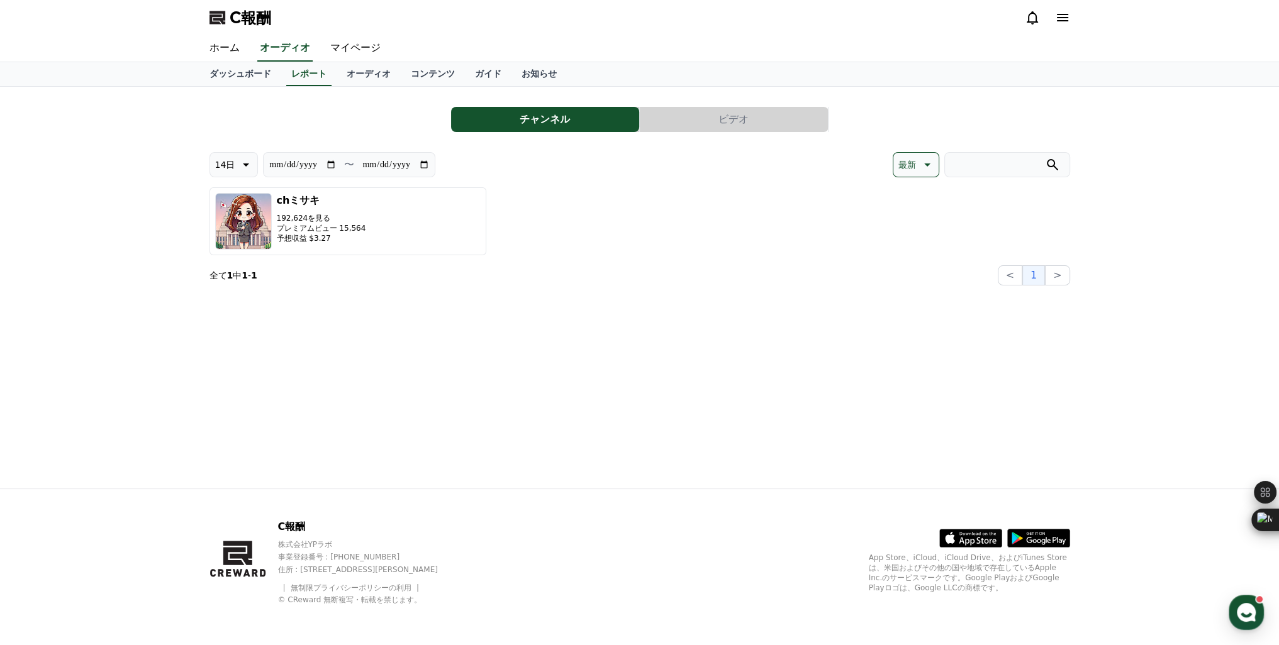
click at [737, 119] on font "ビデオ" at bounding box center [733, 119] width 30 height 12
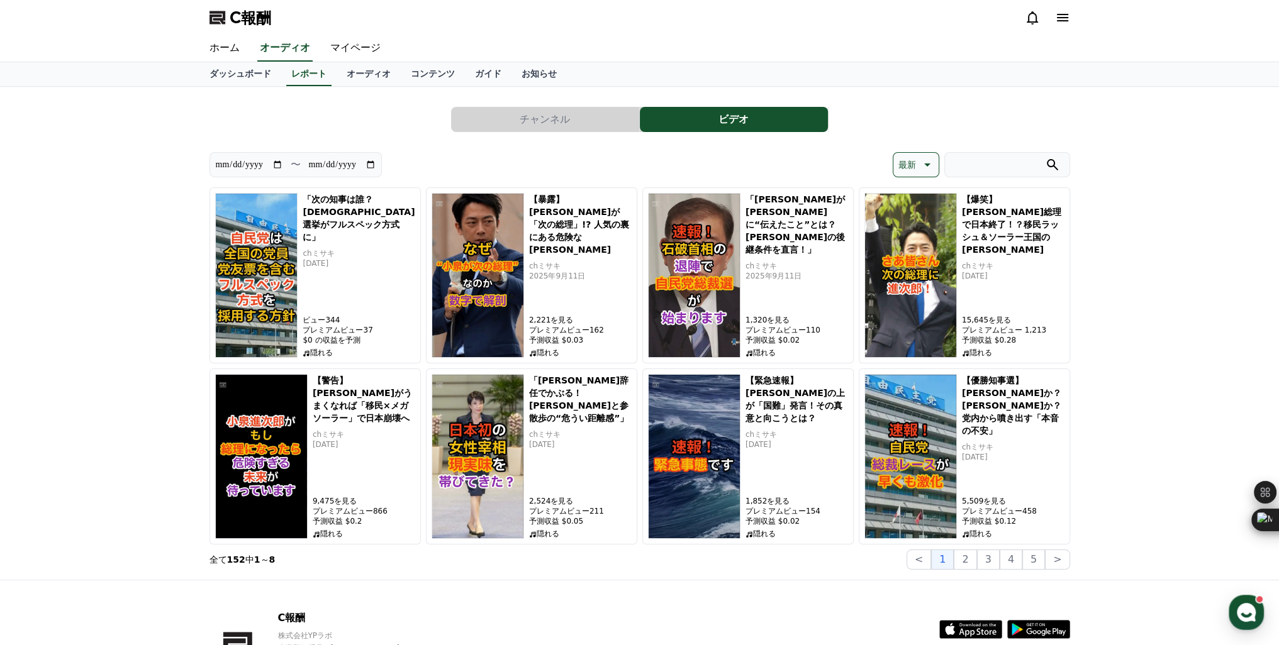
click at [486, 120] on button "チャンネル" at bounding box center [545, 119] width 188 height 25
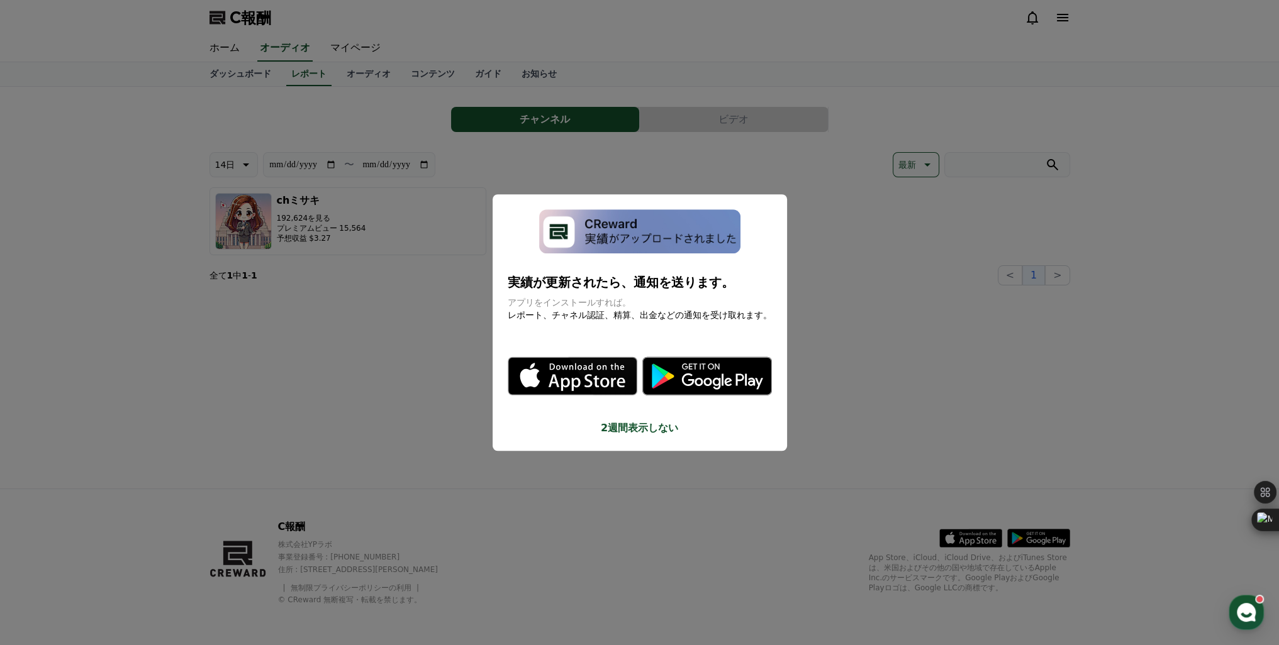
click at [647, 230] on img "モーダル" at bounding box center [639, 231] width 201 height 44
click at [441, 282] on button "モーダルを閉じる" at bounding box center [639, 322] width 1279 height 645
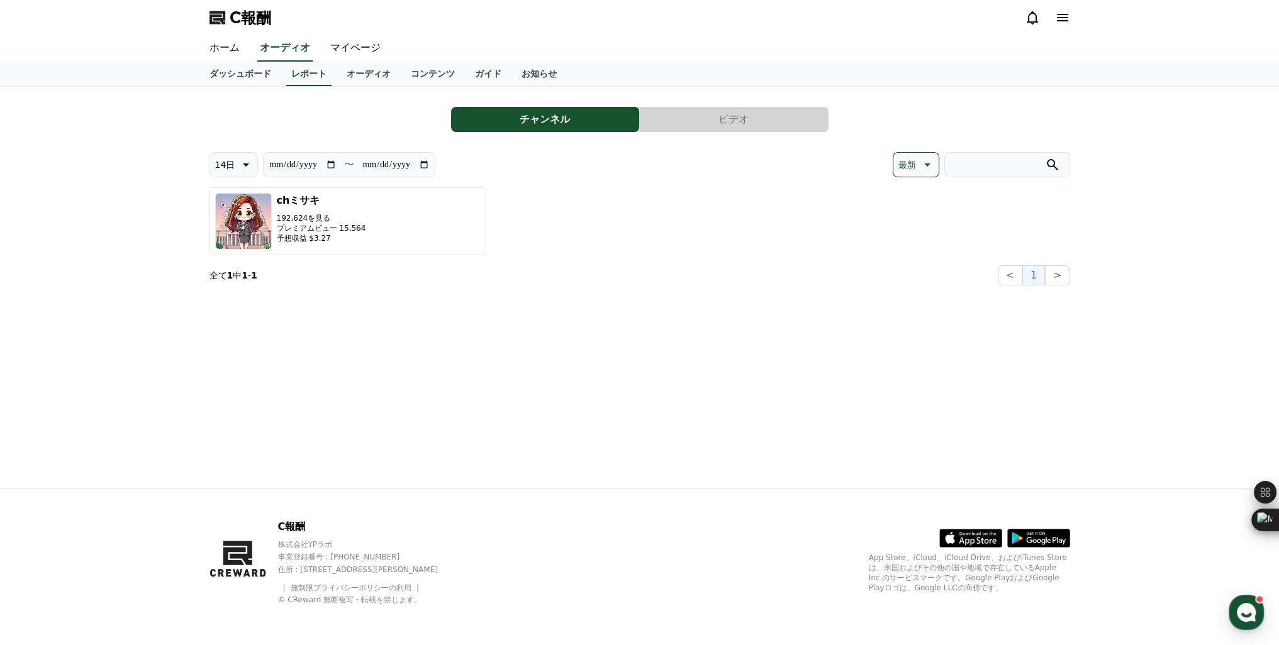
click at [209, 51] on font "ホーム" at bounding box center [224, 48] width 30 height 12
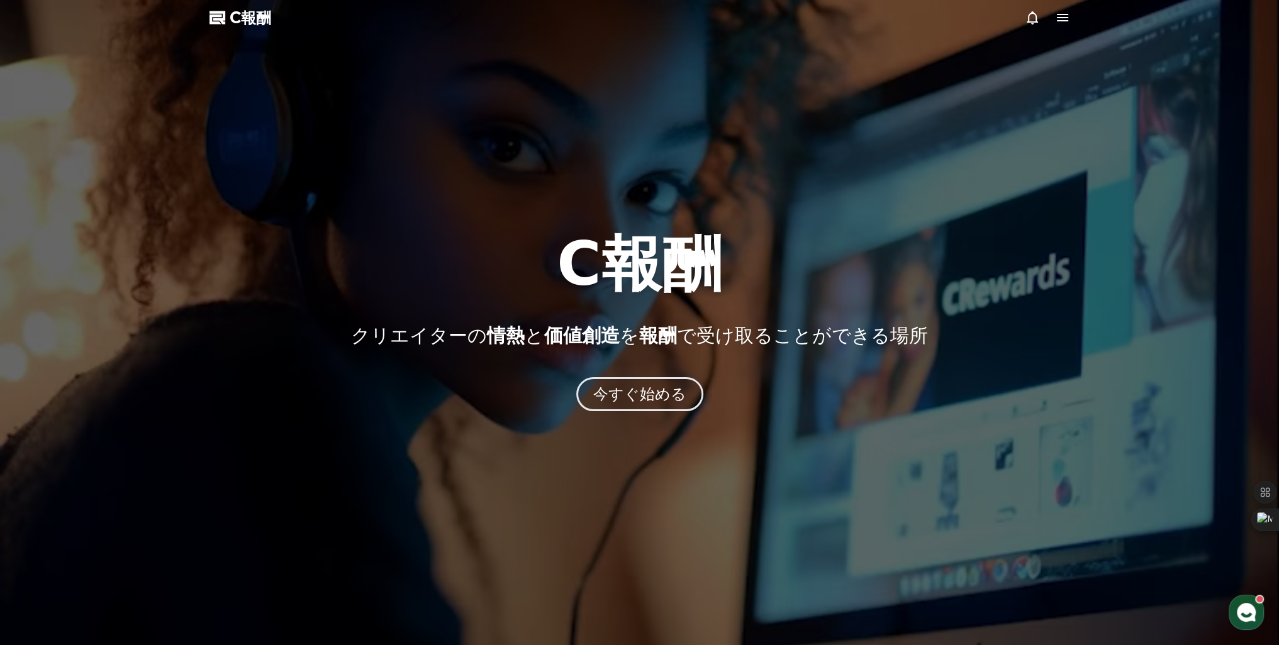
click at [1064, 19] on icon at bounding box center [1062, 17] width 15 height 15
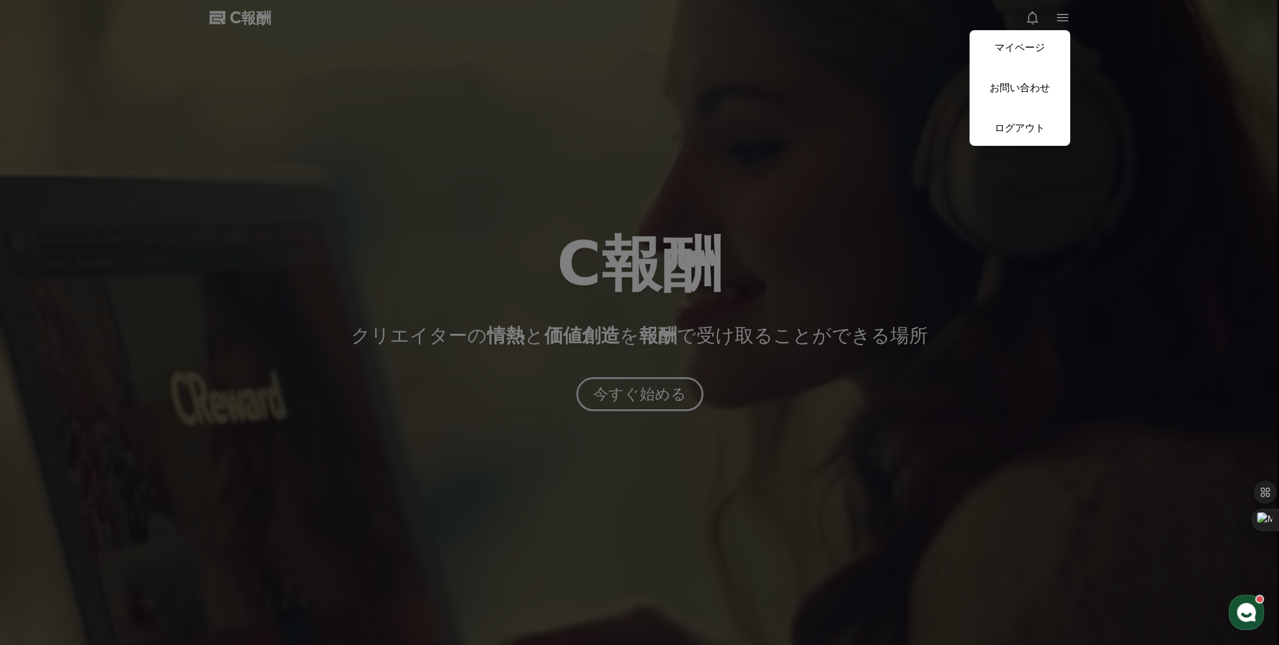
click at [1019, 39] on link "マイページ" at bounding box center [1019, 47] width 101 height 35
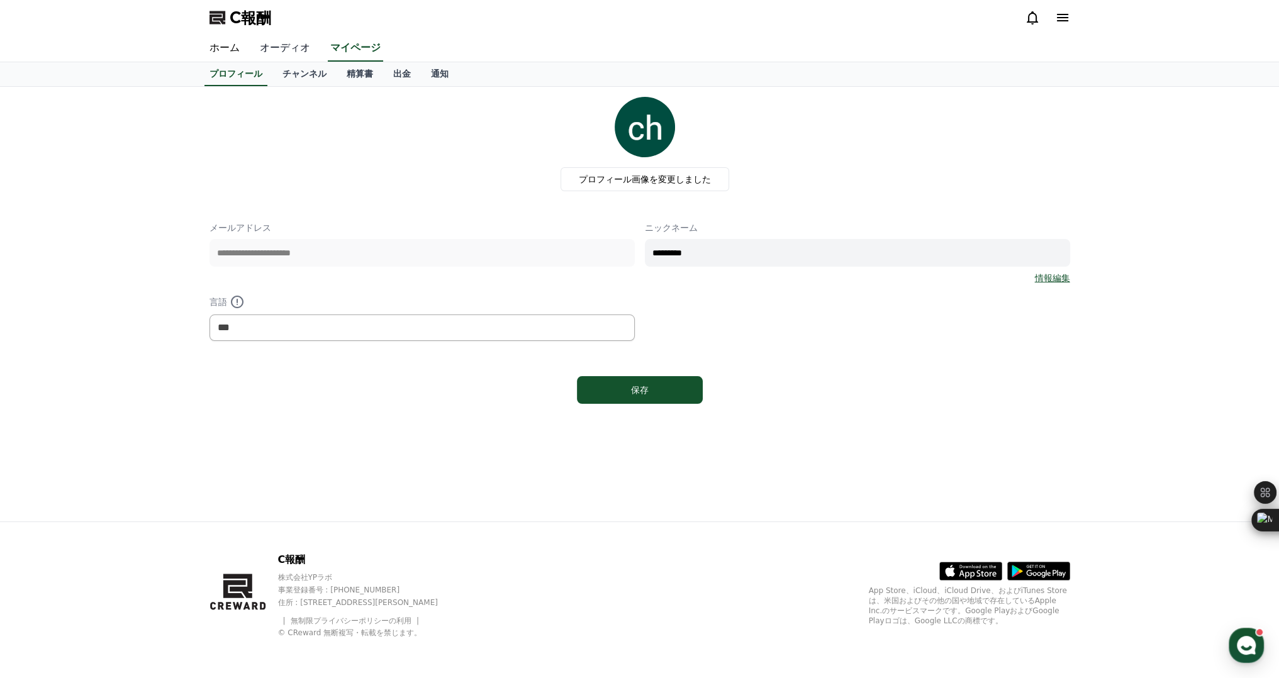
click at [260, 53] on font "オーディオ" at bounding box center [285, 48] width 50 height 12
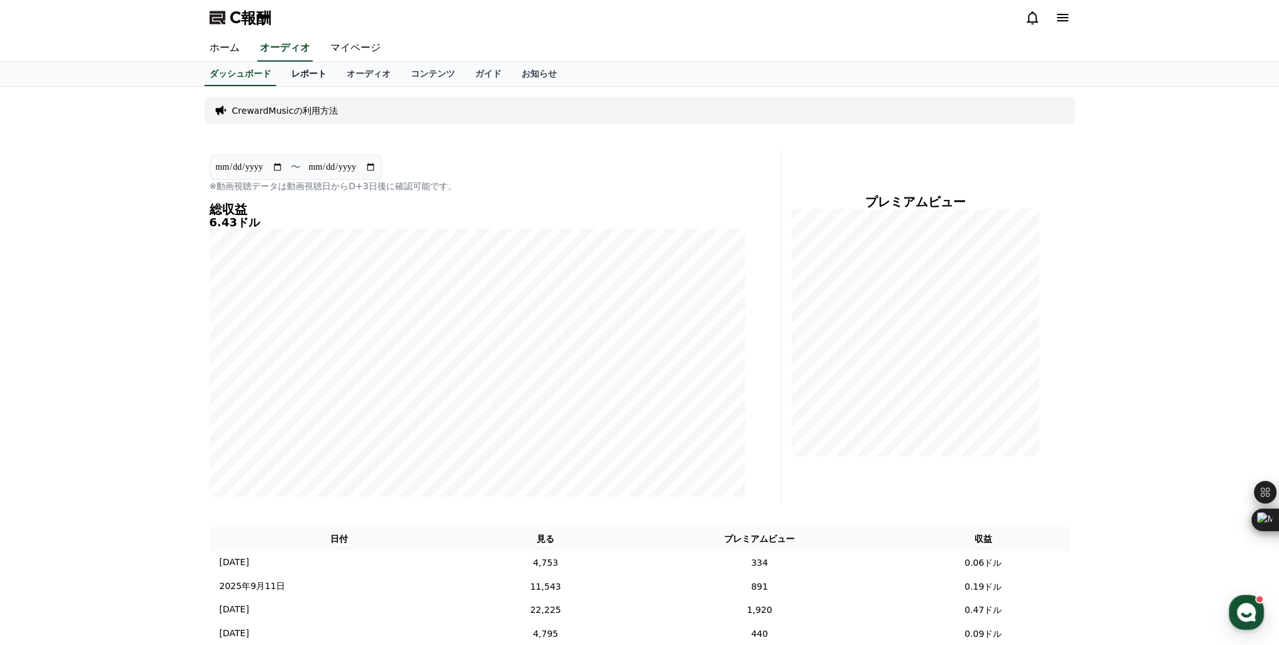
click at [291, 77] on font "レポート" at bounding box center [308, 74] width 35 height 10
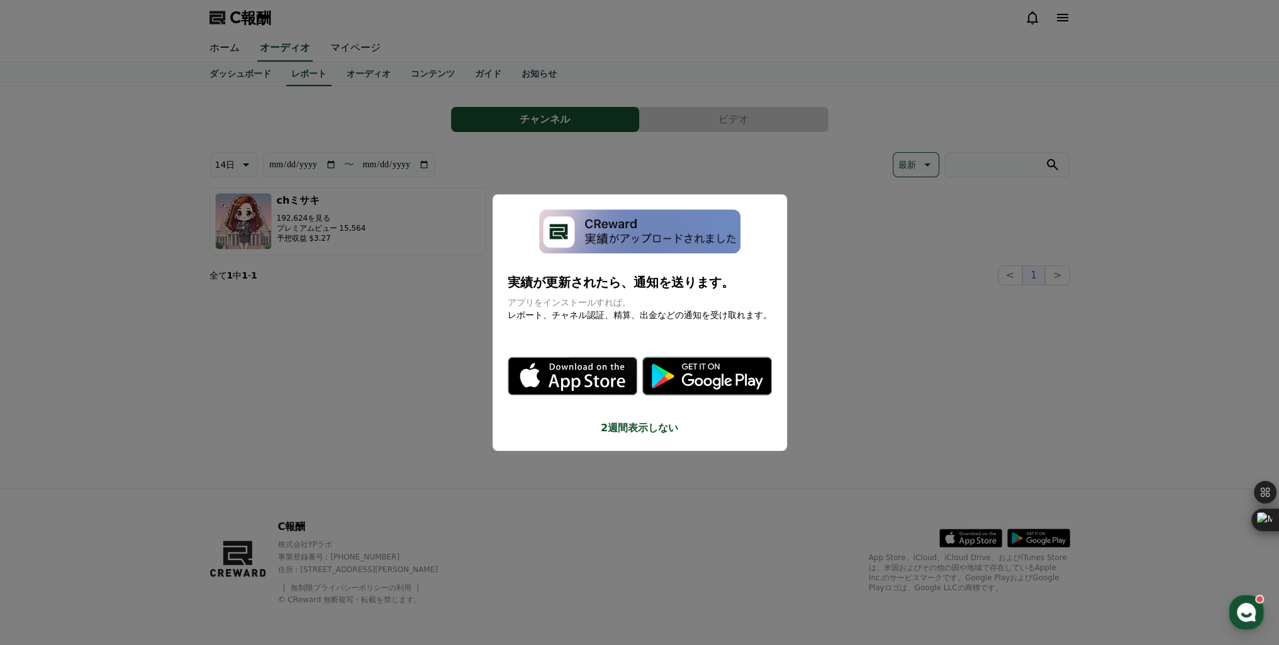
click at [330, 79] on button "モーダルを閉じる" at bounding box center [639, 322] width 1279 height 645
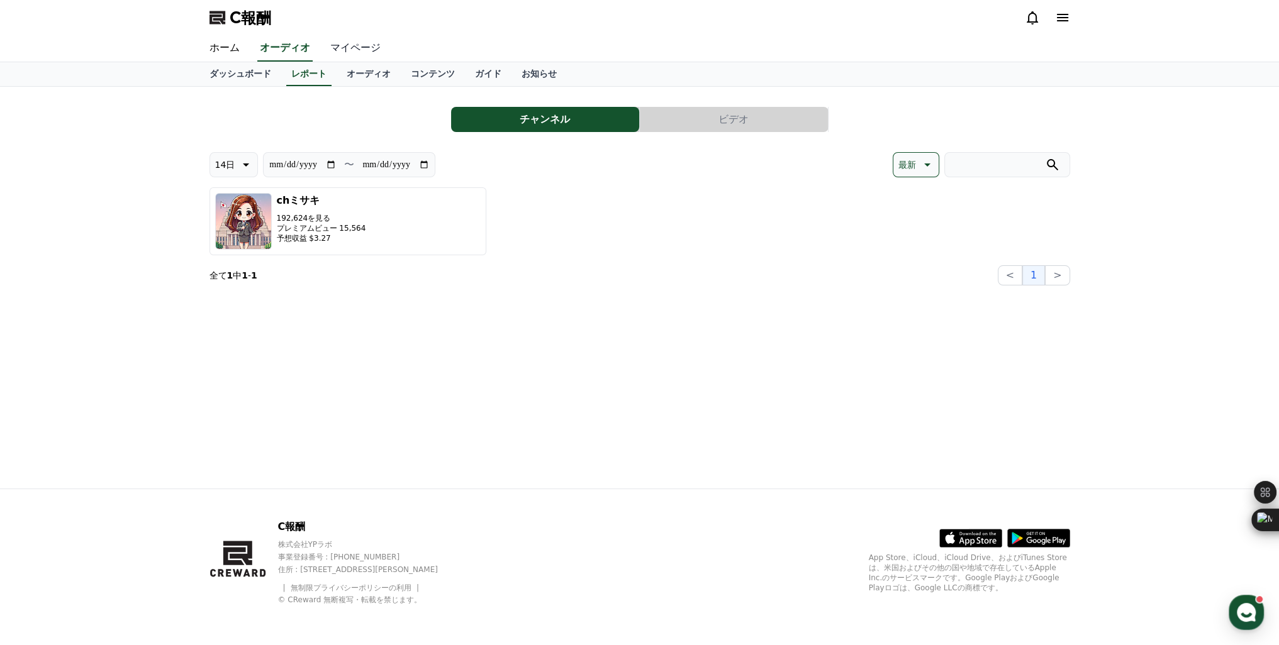
click at [330, 49] on font "マイページ" at bounding box center [355, 48] width 50 height 12
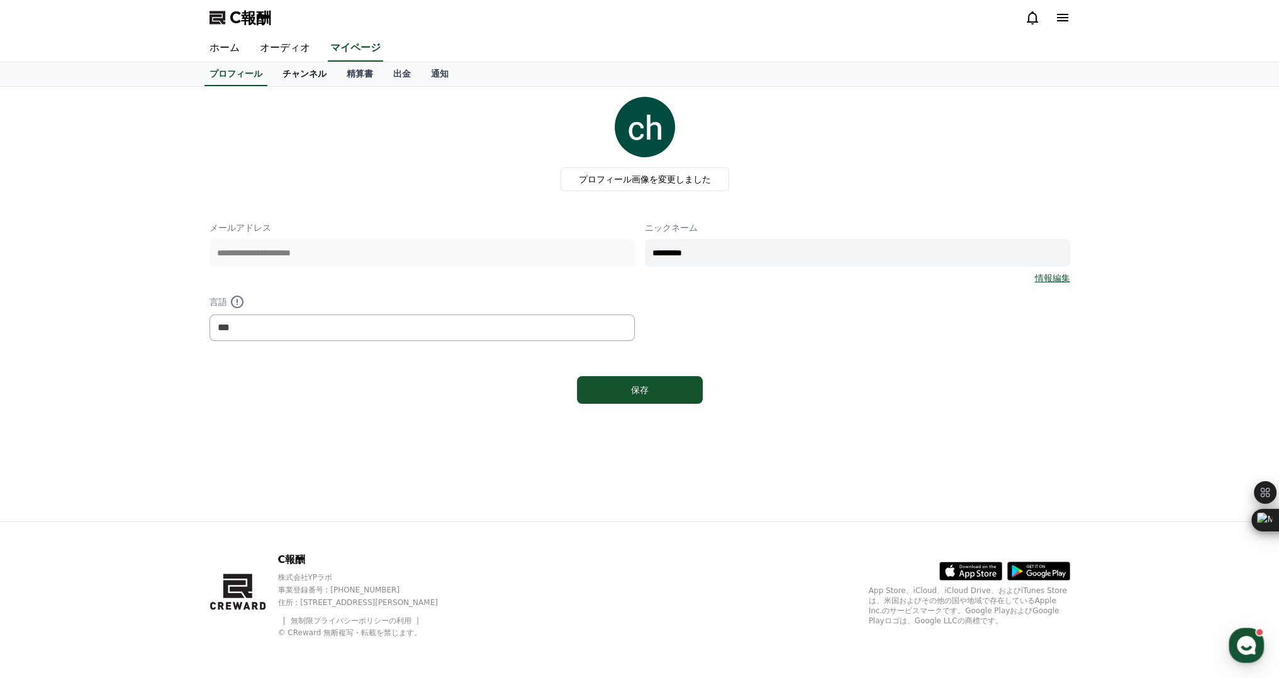
click at [285, 76] on font "チャンネル" at bounding box center [304, 74] width 44 height 10
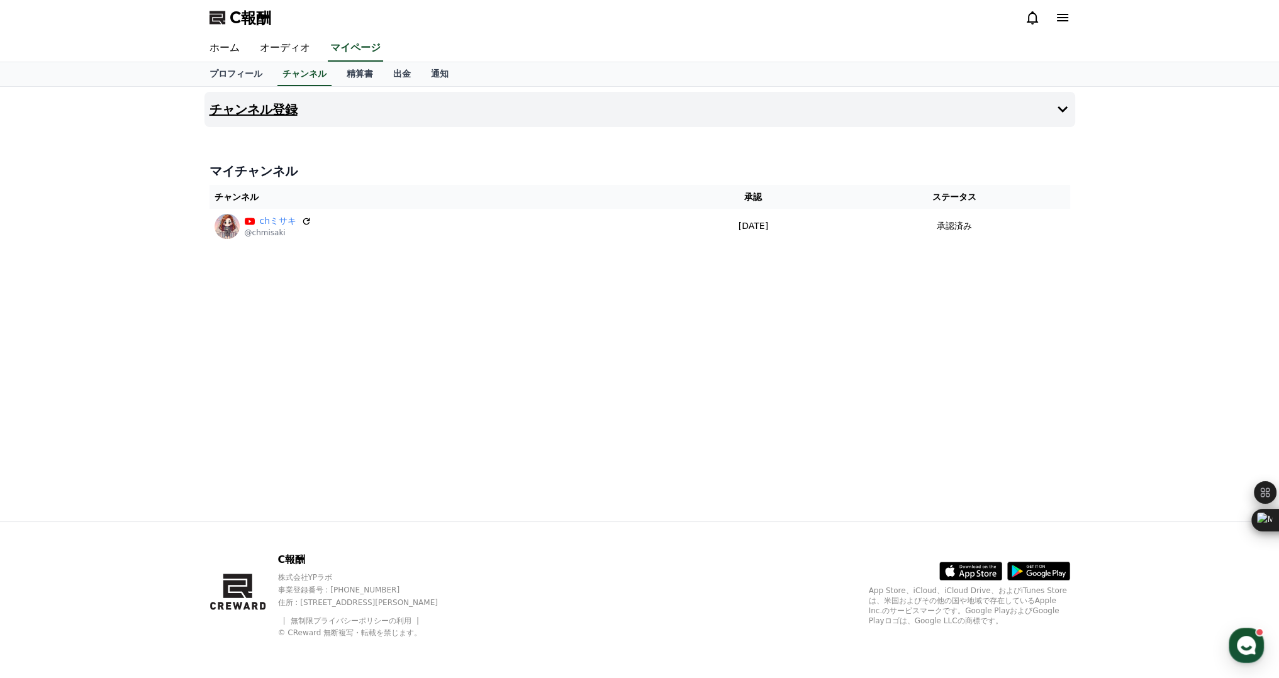
click at [1062, 115] on icon at bounding box center [1062, 109] width 15 height 15
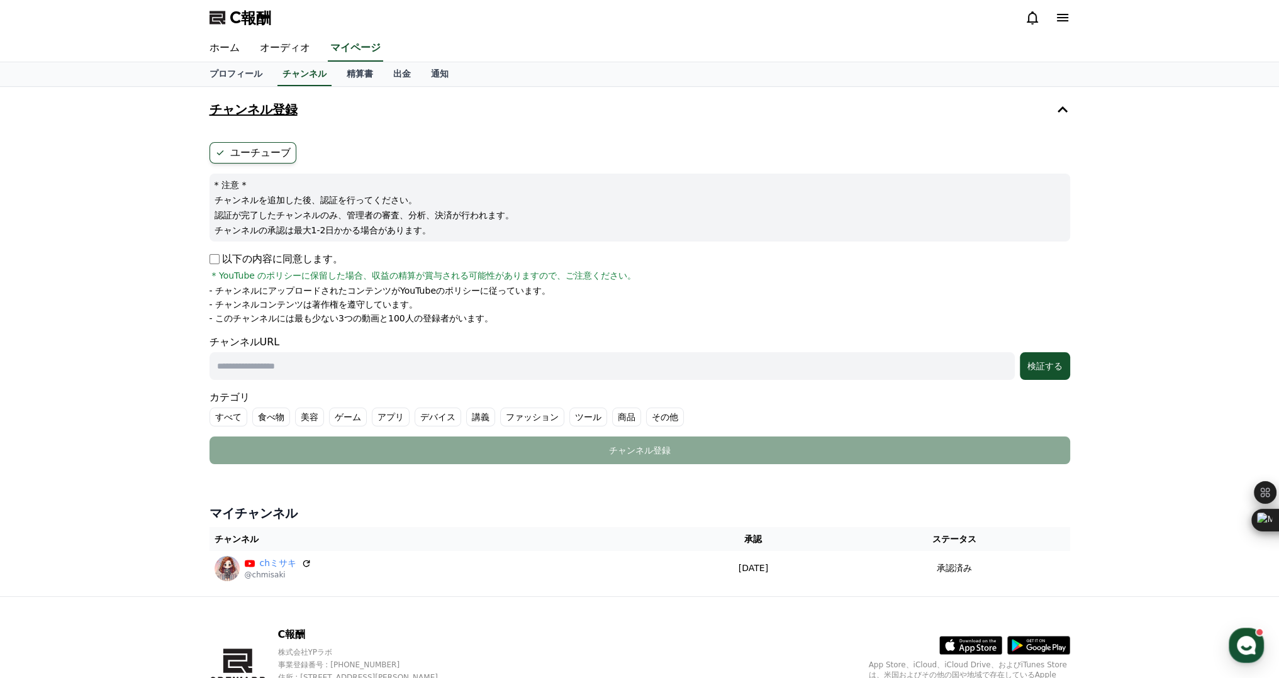
click at [1062, 115] on icon at bounding box center [1062, 109] width 15 height 15
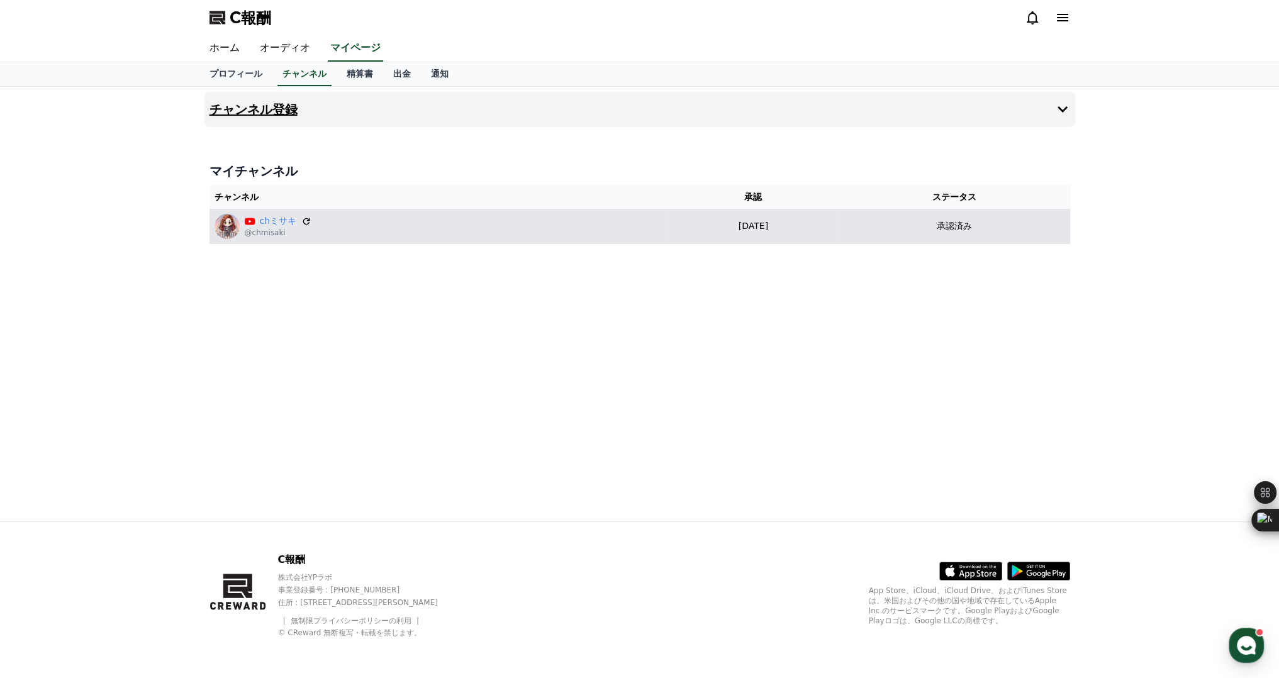
click at [337, 227] on div "chミサキ @chmisaki" at bounding box center [438, 226] width 448 height 25
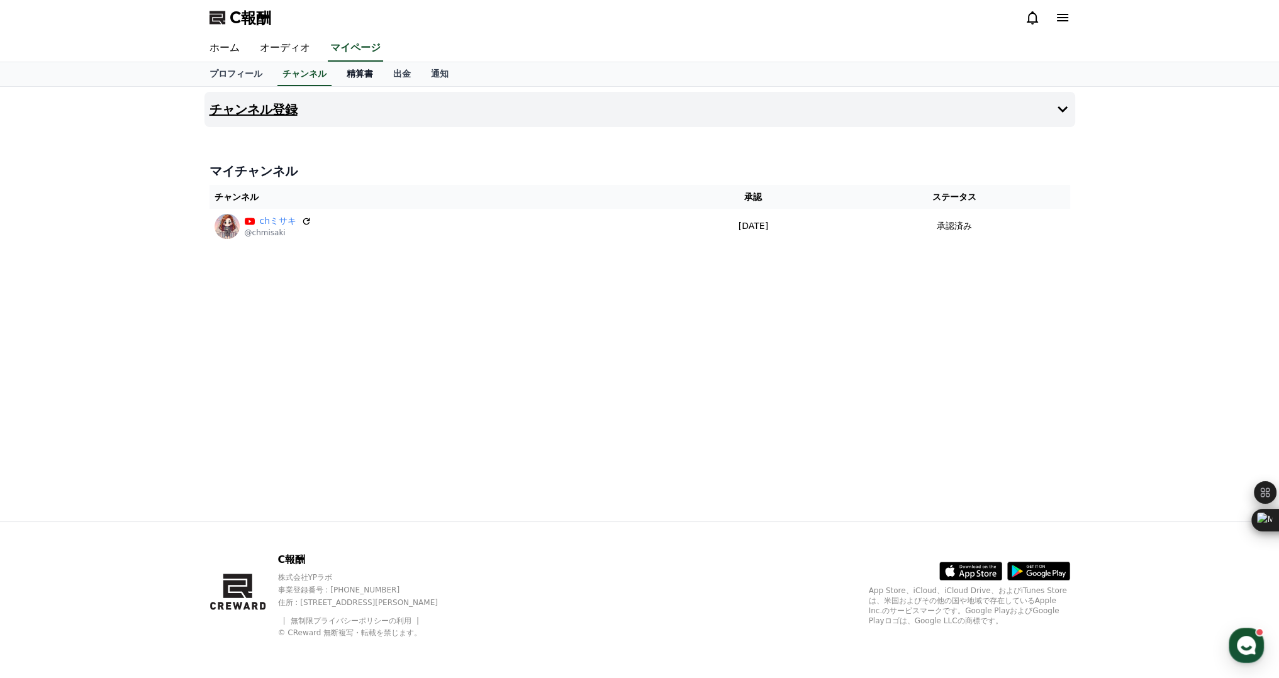
click at [347, 74] on font "精算書" at bounding box center [360, 74] width 26 height 10
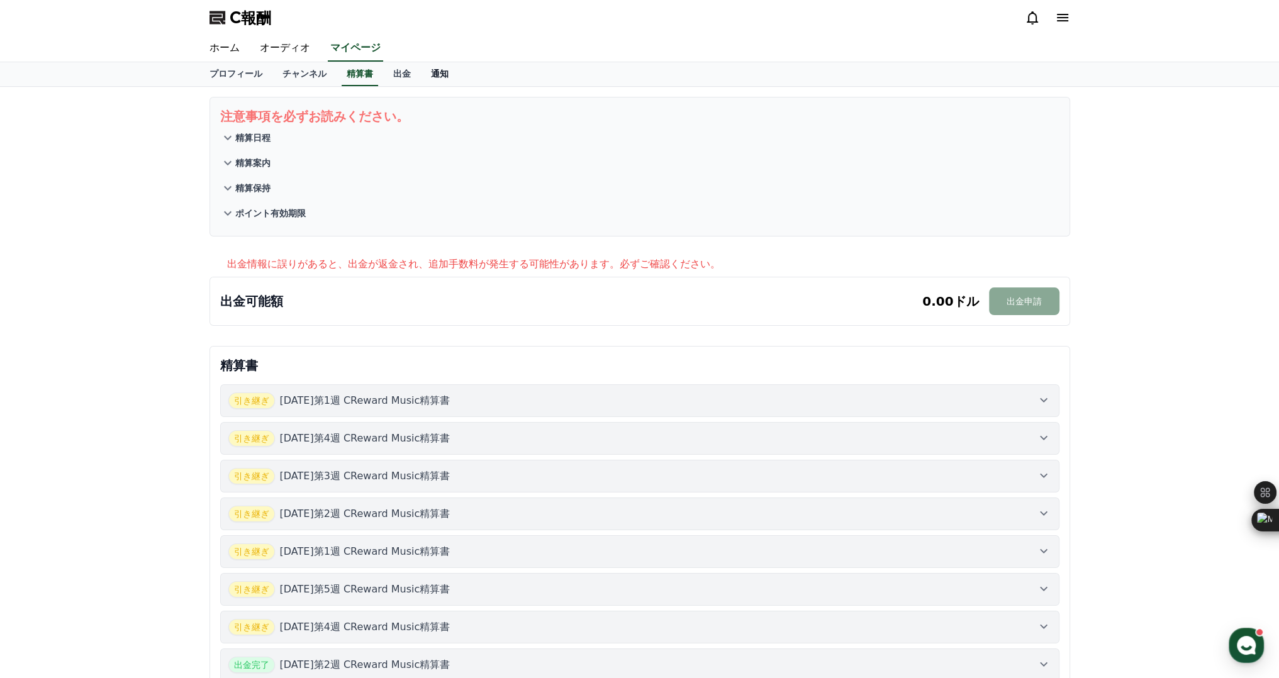
click at [431, 72] on font "通知" at bounding box center [440, 74] width 18 height 10
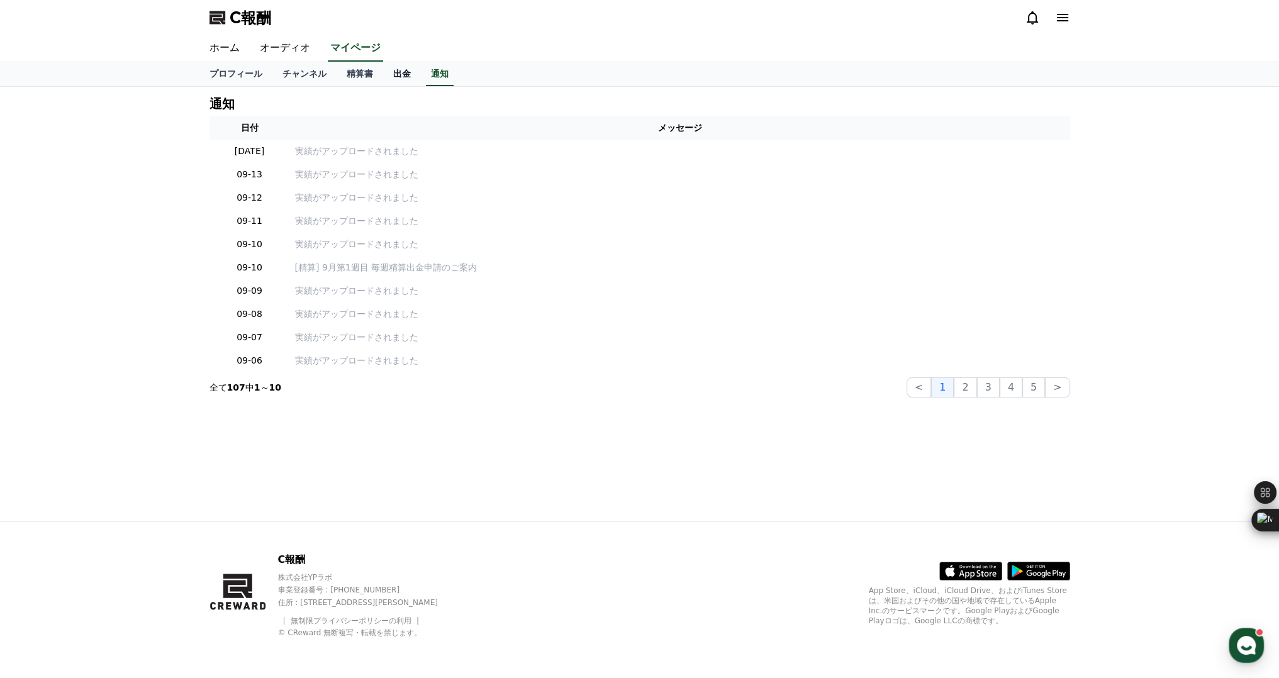
click at [393, 75] on font "出金" at bounding box center [402, 74] width 18 height 10
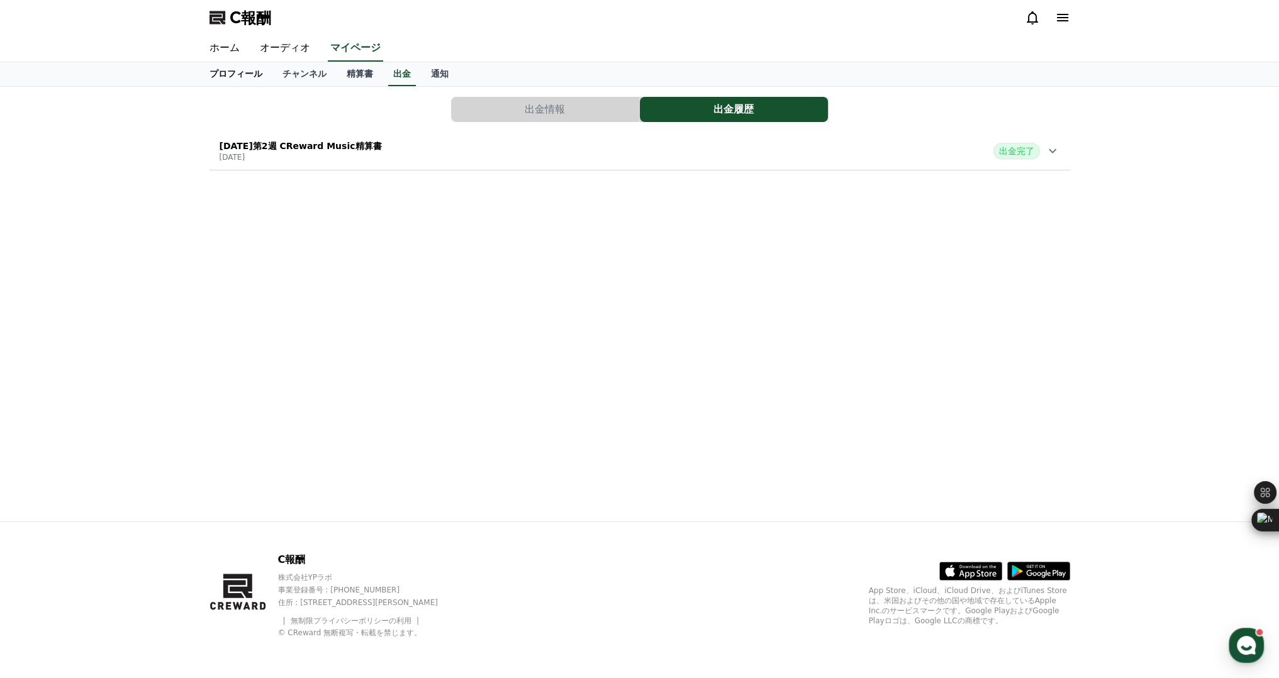
click at [235, 79] on link "プロフィール" at bounding box center [235, 74] width 73 height 24
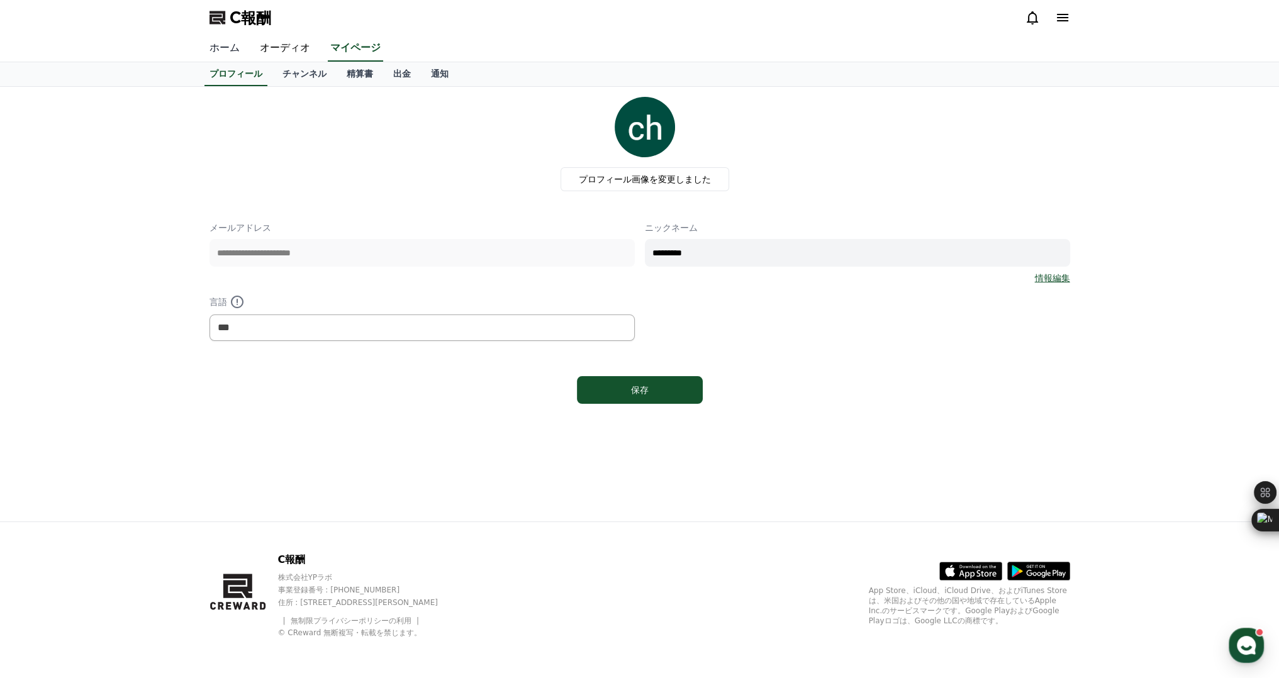
click at [215, 53] on font "ホーム" at bounding box center [224, 48] width 30 height 12
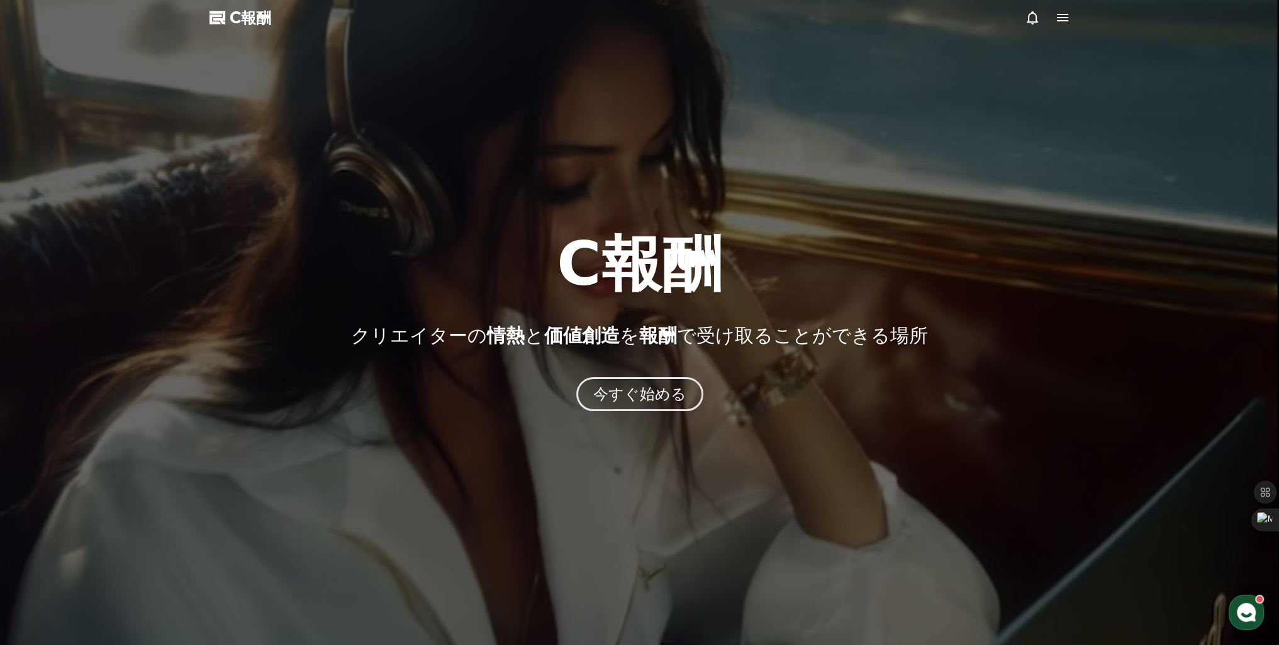
click at [1069, 14] on icon at bounding box center [1062, 17] width 15 height 15
